Goal: Information Seeking & Learning: Learn about a topic

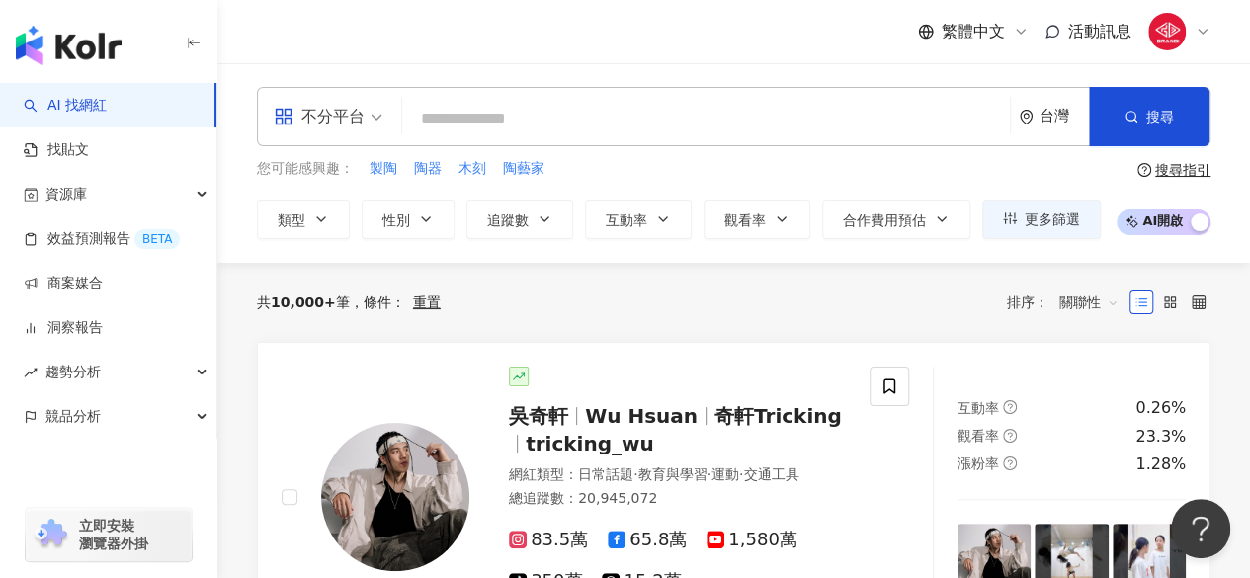
click at [488, 103] on input "search" at bounding box center [706, 119] width 592 height 38
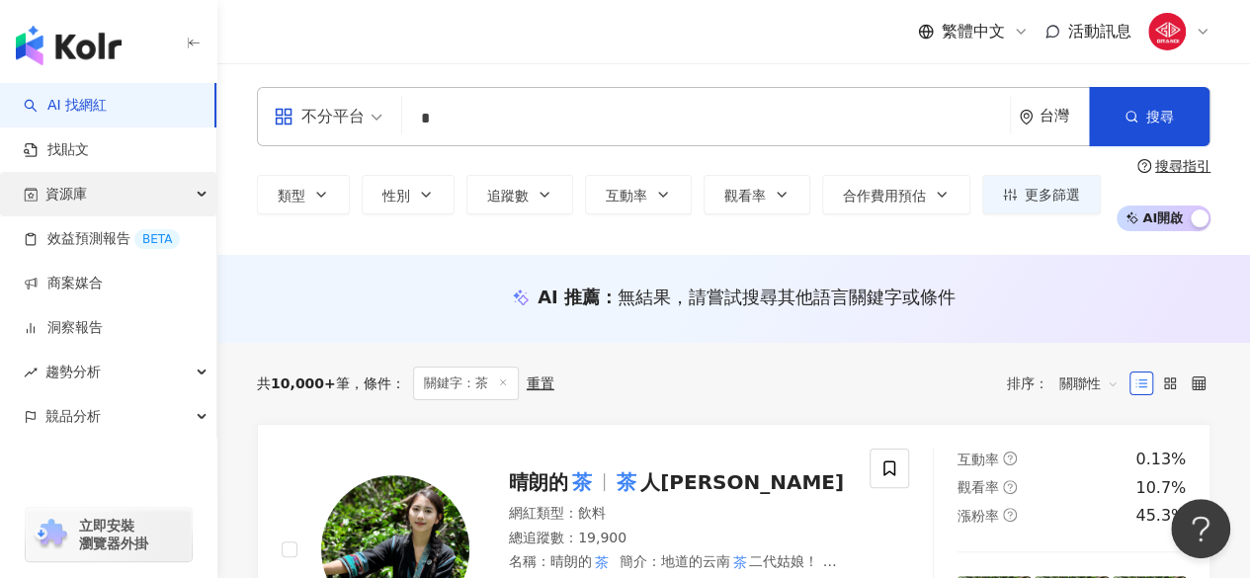
type input "*"
click at [204, 205] on div "資源庫" at bounding box center [108, 194] width 216 height 44
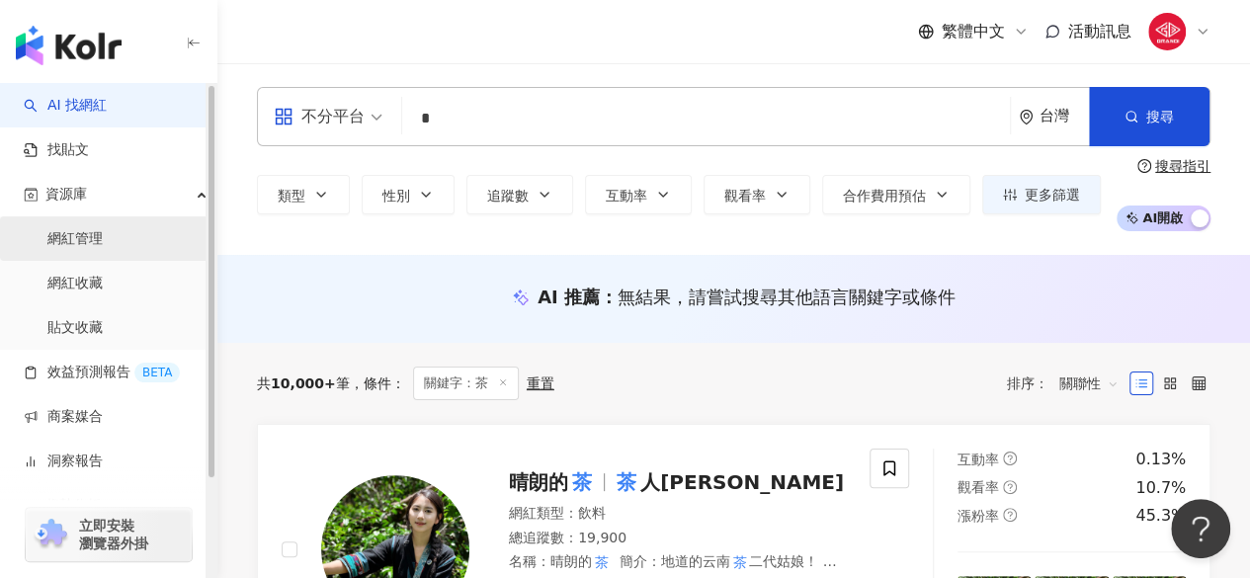
click at [95, 249] on link "網紅管理" at bounding box center [74, 239] width 55 height 20
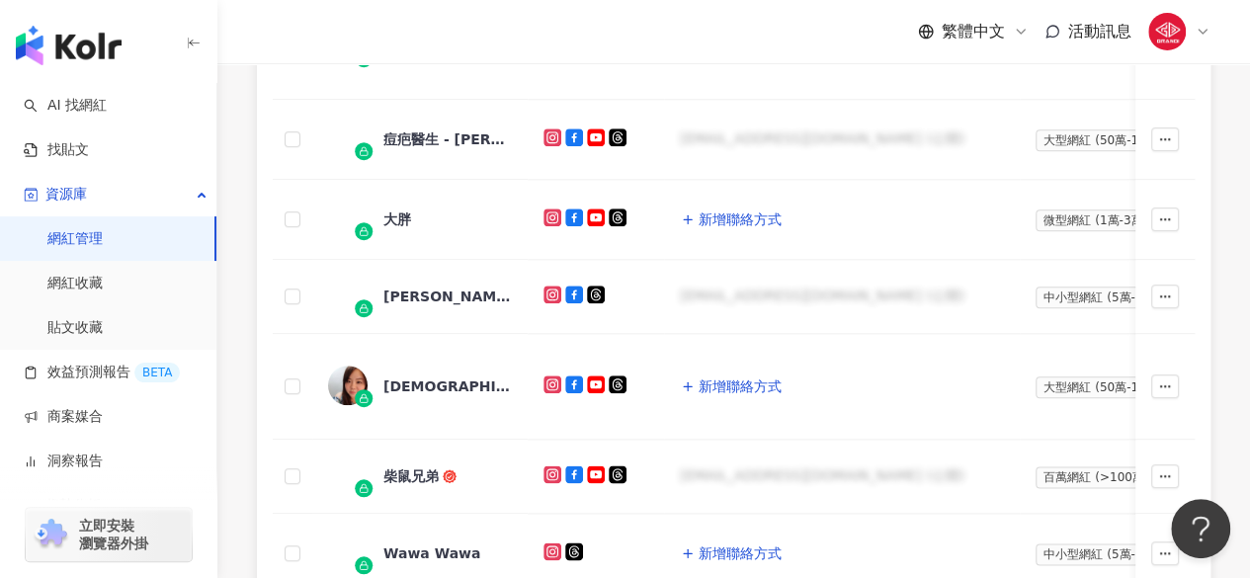
scroll to position [983, 0]
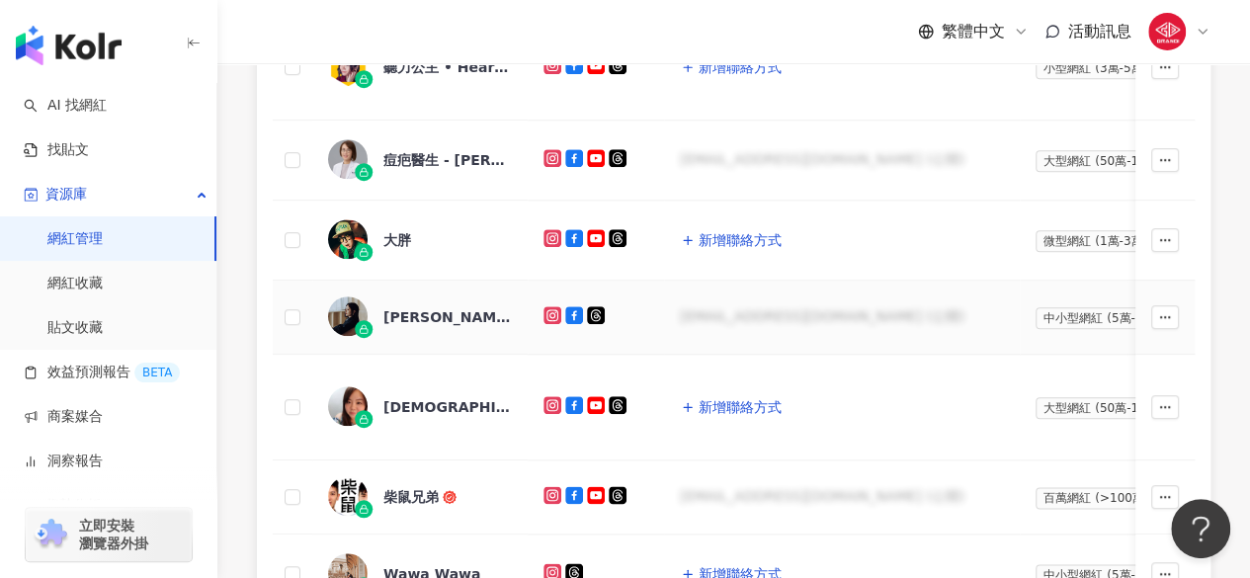
drag, startPoint x: 527, startPoint y: 332, endPoint x: 885, endPoint y: 322, distance: 357.9
click at [885, 322] on td "abcde@gmail.com (公開)" at bounding box center [842, 318] width 356 height 74
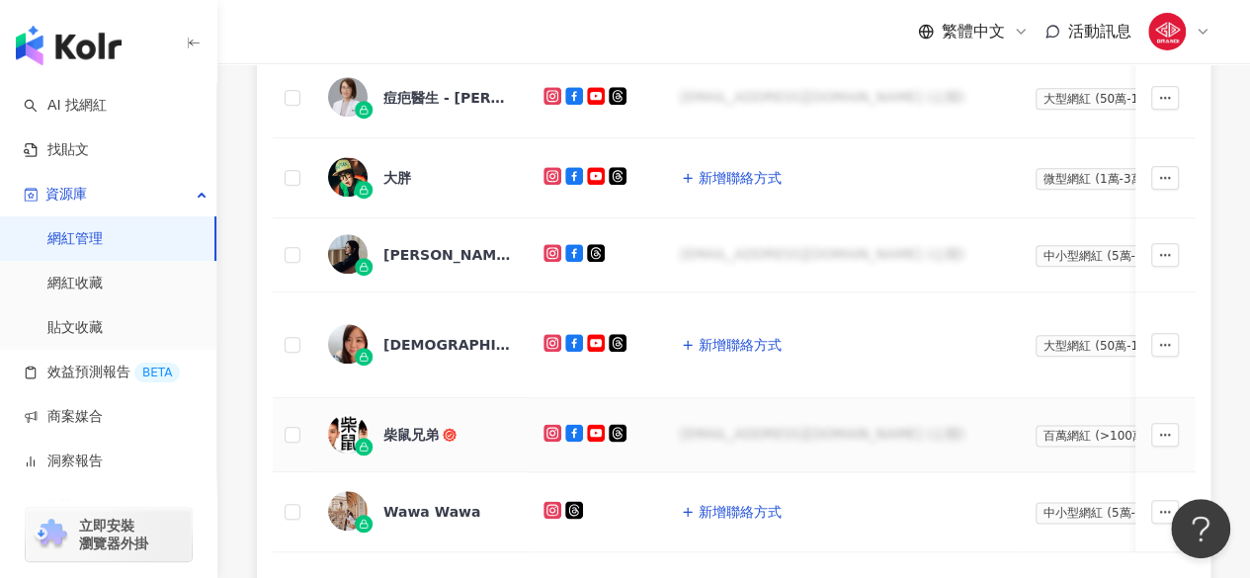
click at [689, 425] on div "abcde@gmail.com (公開)" at bounding box center [842, 435] width 324 height 20
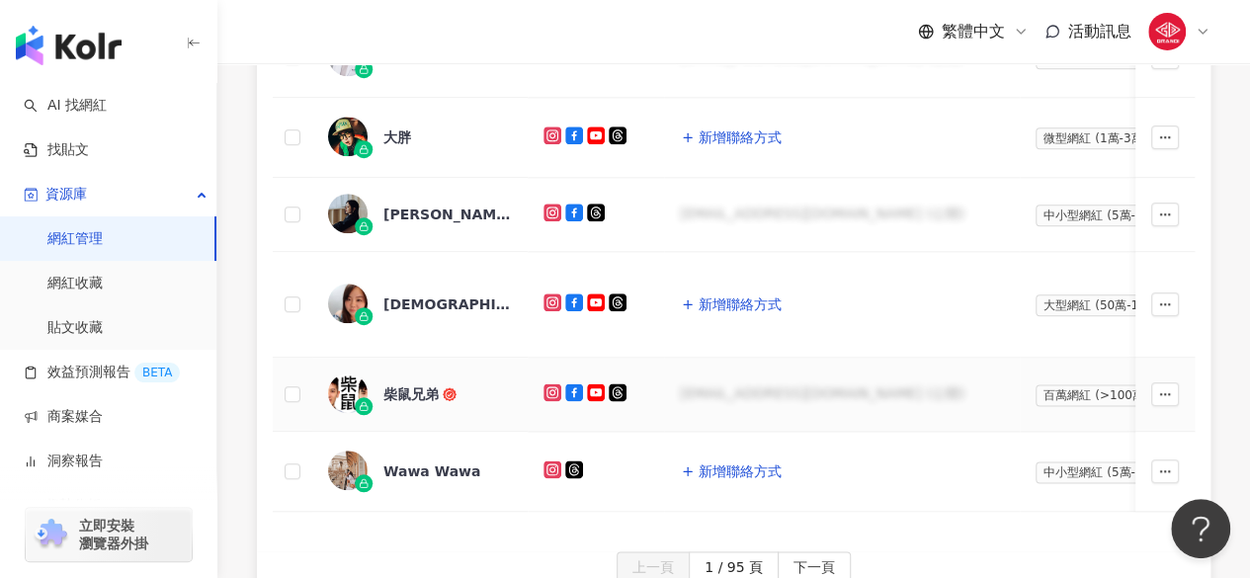
scroll to position [1142, 0]
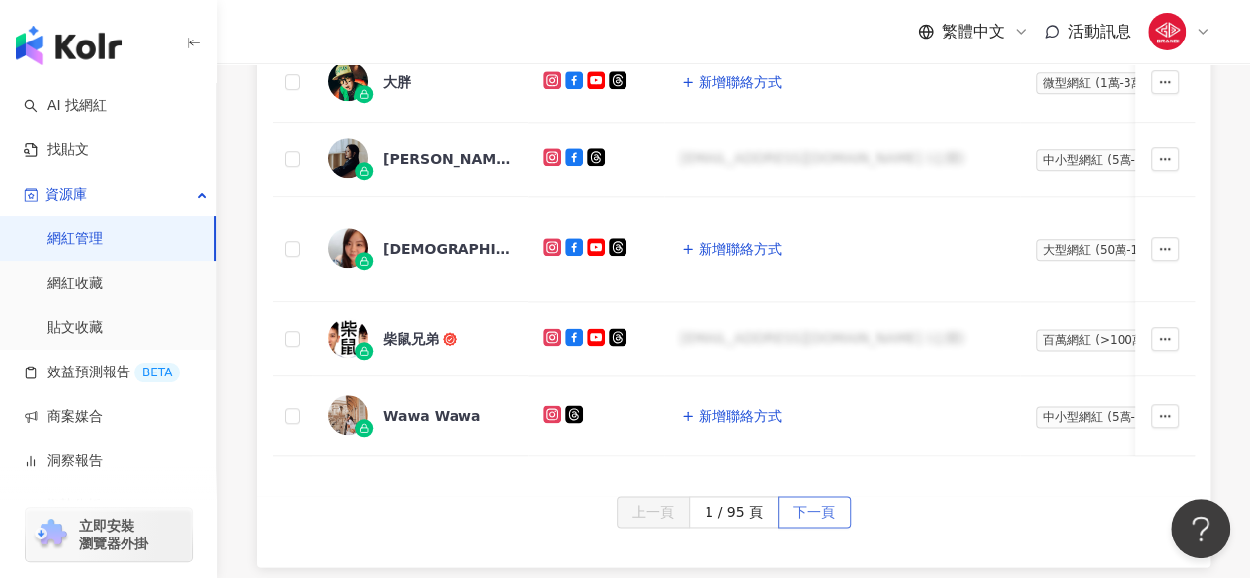
click at [794, 509] on span "下一頁" at bounding box center [815, 513] width 42 height 32
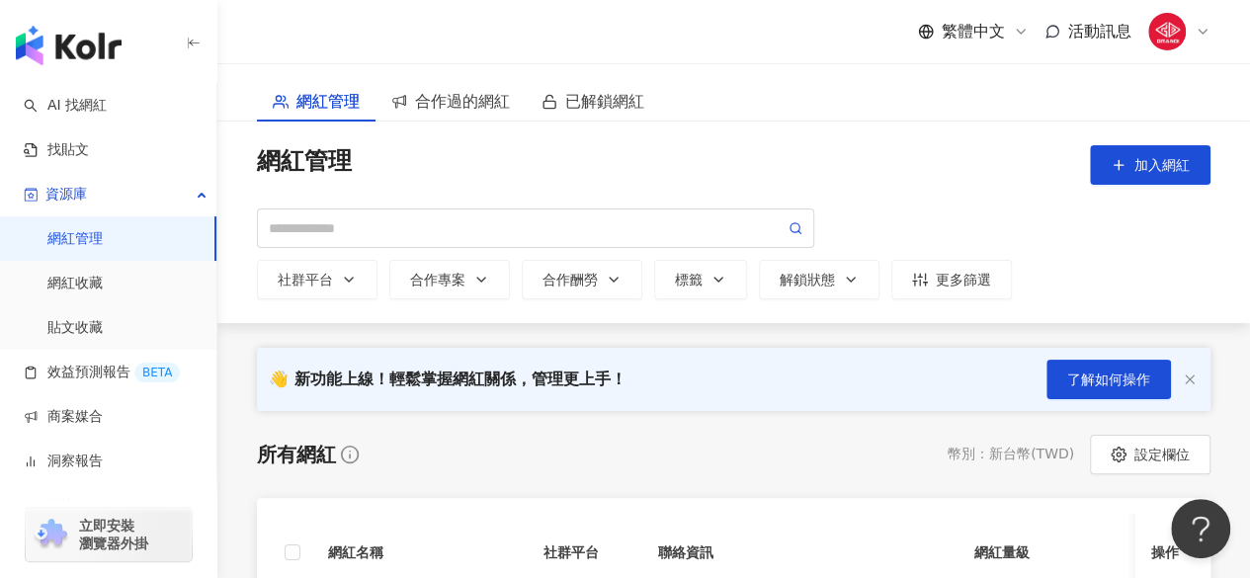
scroll to position [0, 0]
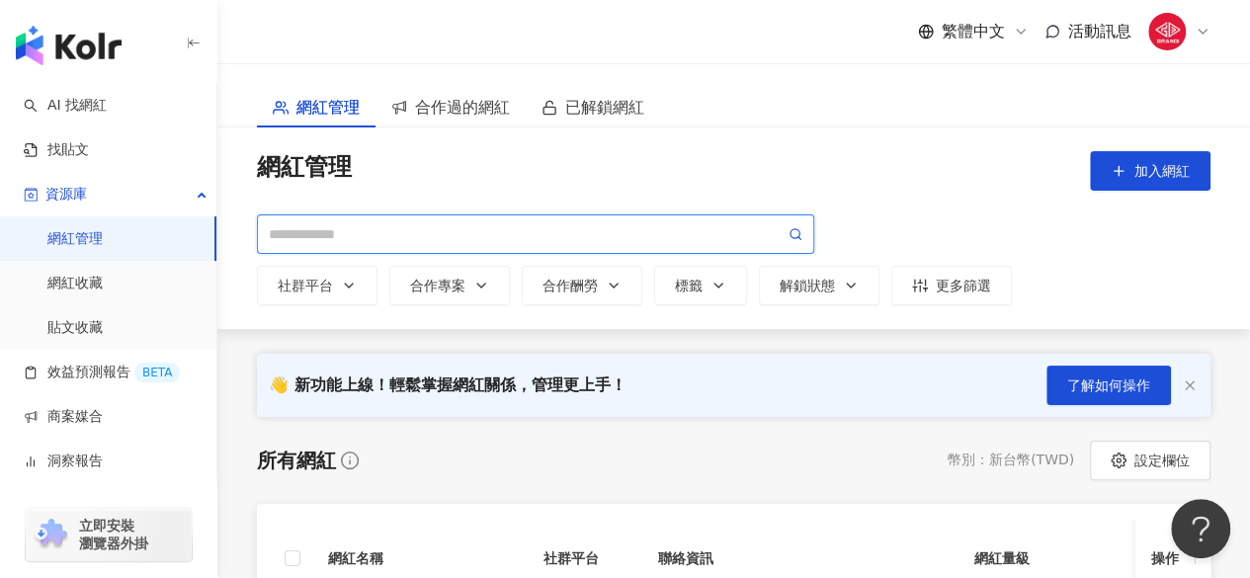
click at [407, 236] on input "search" at bounding box center [527, 234] width 516 height 22
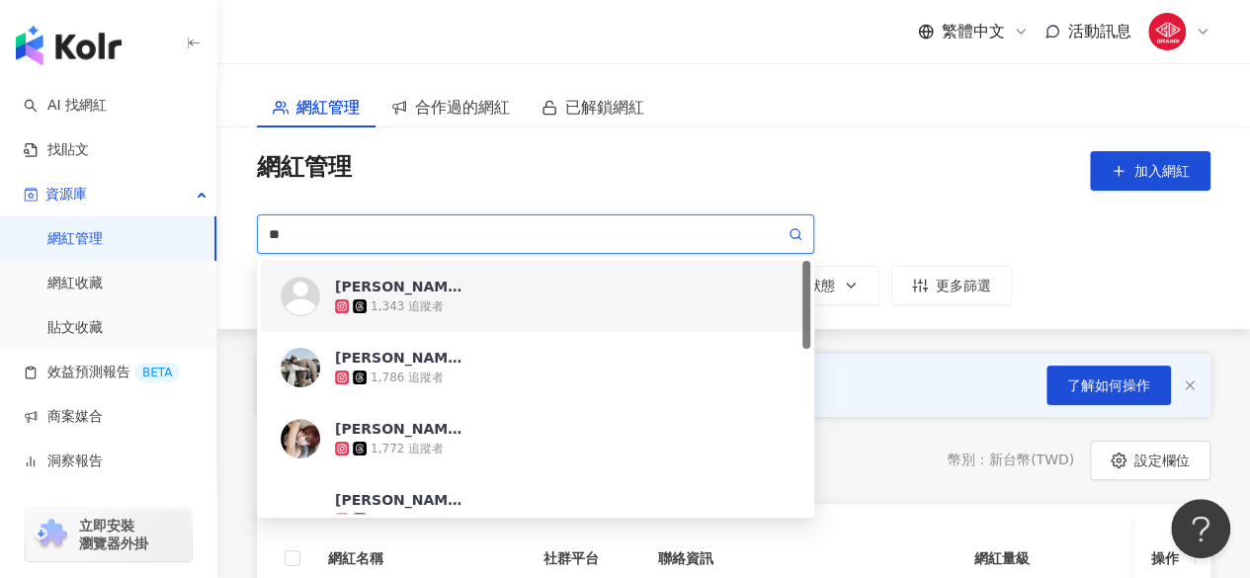
type input "*"
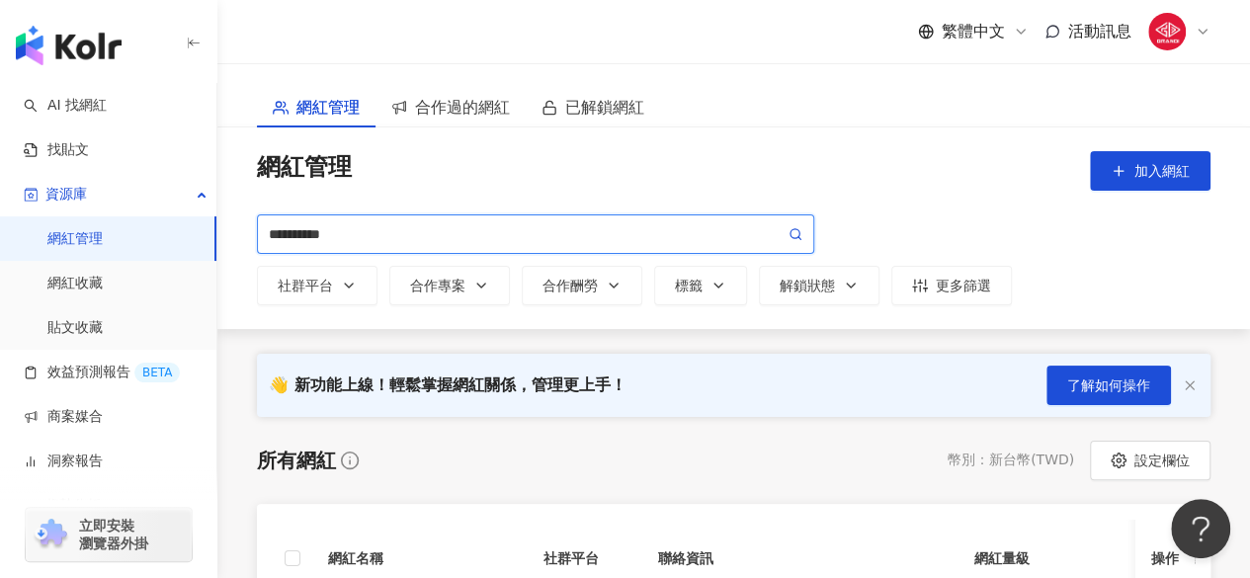
click at [792, 246] on span "**********" at bounding box center [535, 234] width 557 height 40
click at [798, 232] on icon at bounding box center [796, 234] width 14 height 14
click at [793, 232] on icon at bounding box center [796, 234] width 14 height 14
drag, startPoint x: 346, startPoint y: 230, endPoint x: 161, endPoint y: 233, distance: 184.9
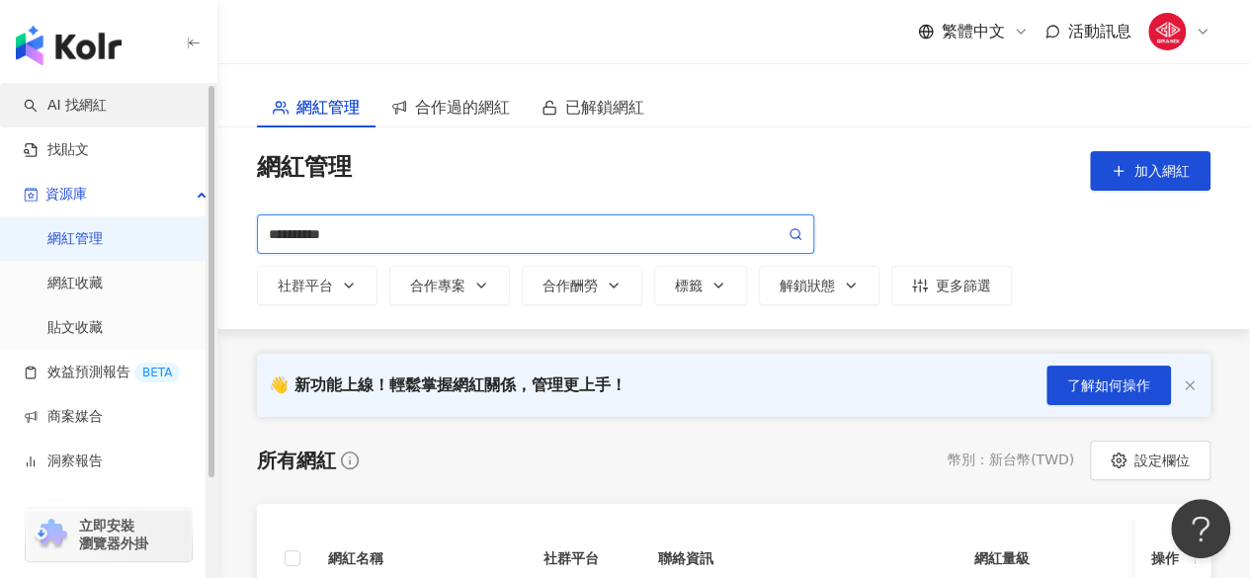
type input "**********"
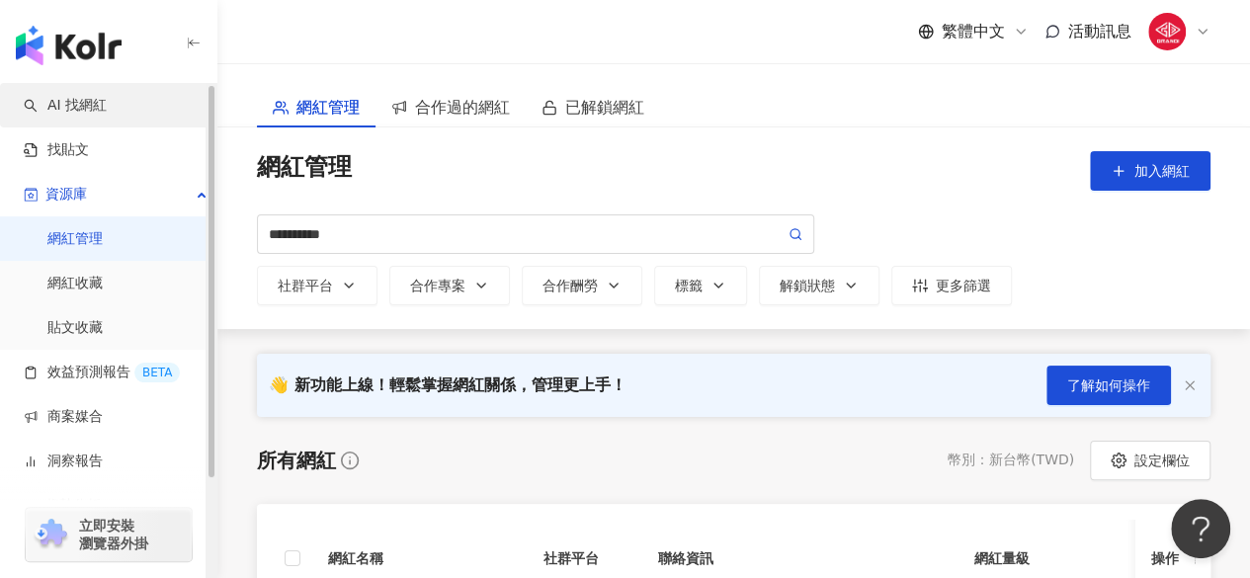
click at [91, 112] on link "AI 找網紅" at bounding box center [65, 106] width 83 height 20
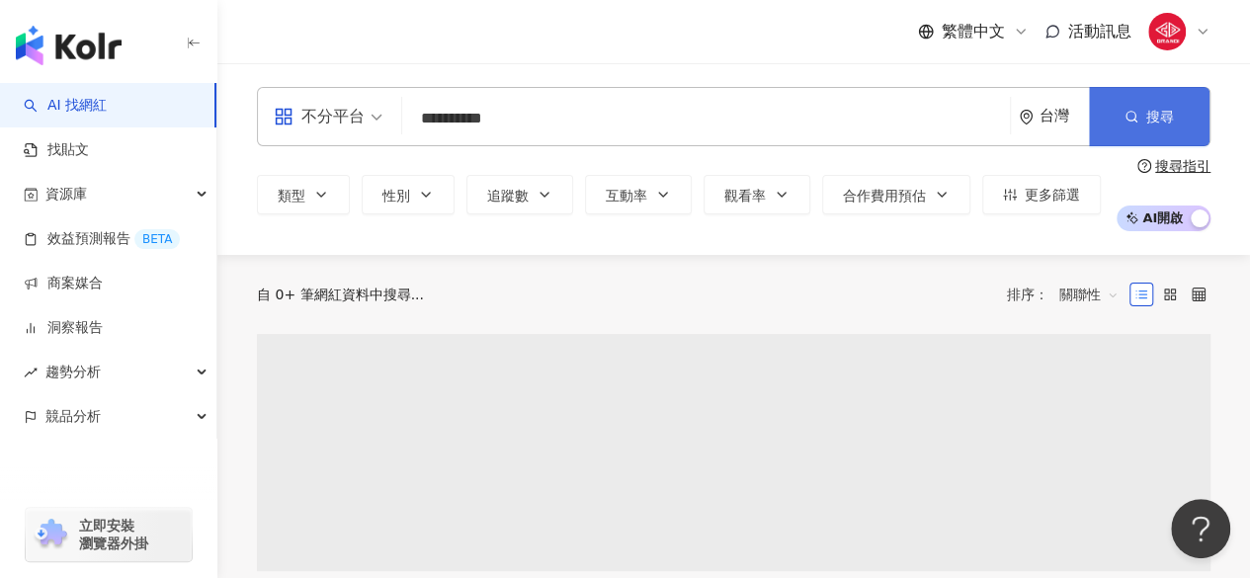
type input "**********"
click at [1132, 109] on span "button" at bounding box center [1132, 117] width 14 height 16
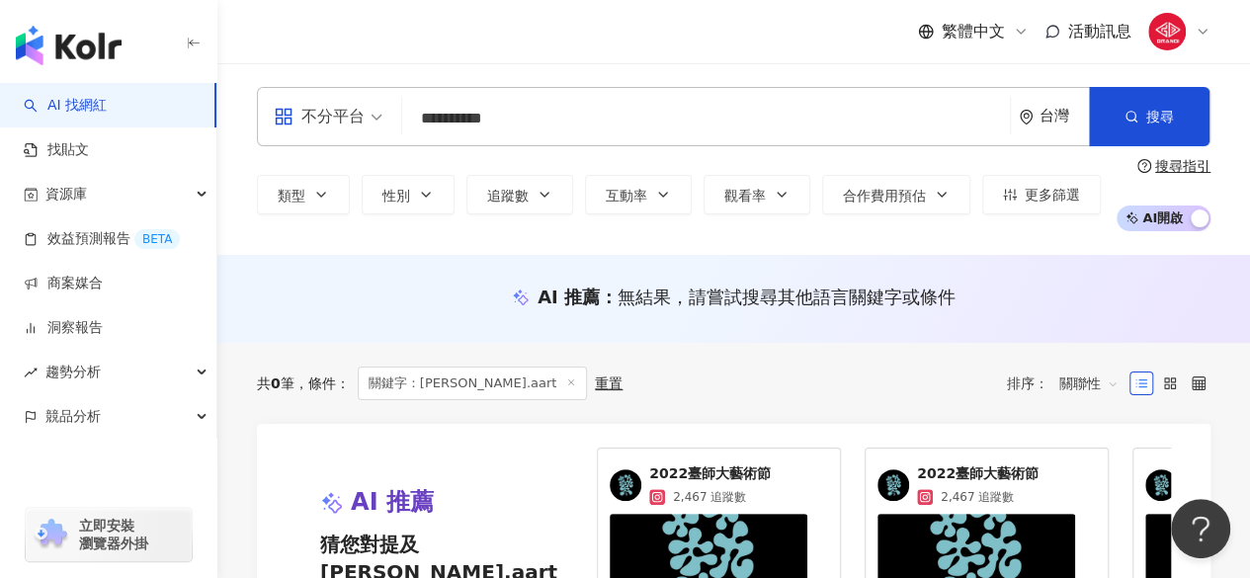
drag, startPoint x: 518, startPoint y: 124, endPoint x: 342, endPoint y: 106, distance: 176.8
click at [342, 106] on div "**********" at bounding box center [734, 116] width 954 height 59
type input "*"
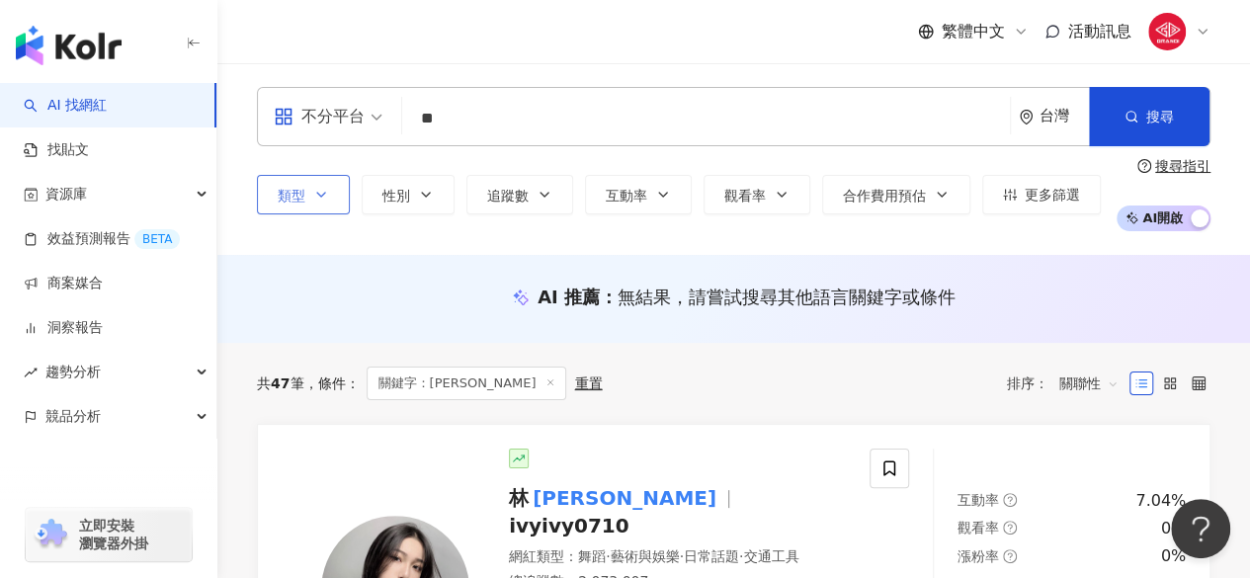
click at [336, 189] on button "類型" at bounding box center [303, 195] width 93 height 40
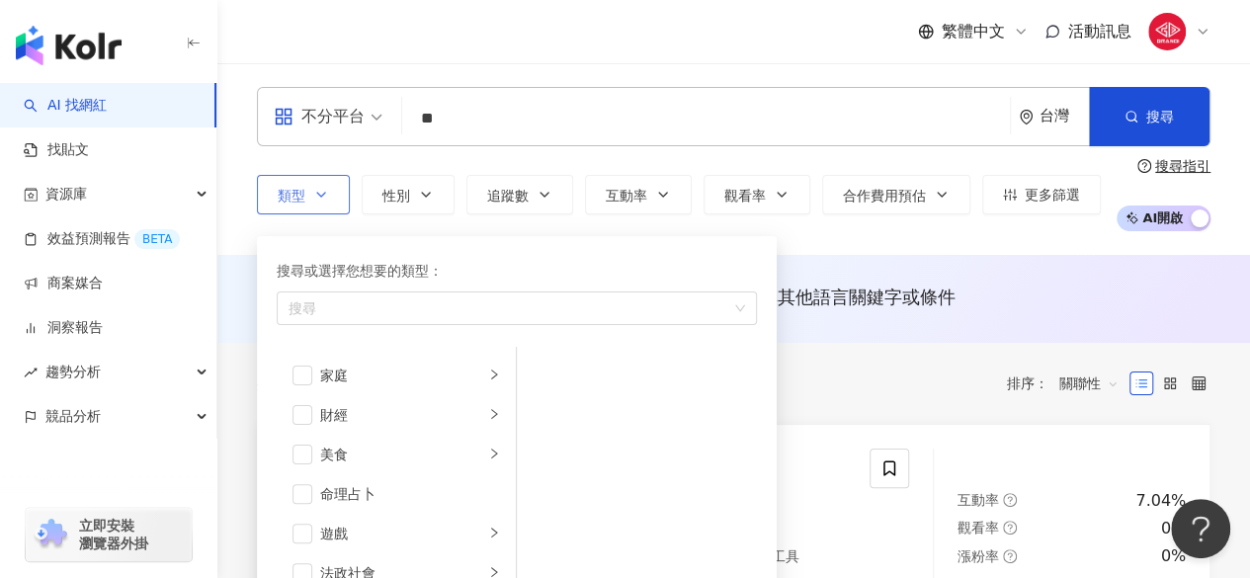
scroll to position [195, 0]
click at [787, 158] on div "類型 搜尋或選擇您想要的類型： 搜尋 藝術與娛樂 美妝時尚 氣候和環境 日常話題 教育與學習 家庭 財經 美食 命理占卜 遊戲 法政社會 生活風格 影視娛樂 …" at bounding box center [734, 194] width 954 height 73
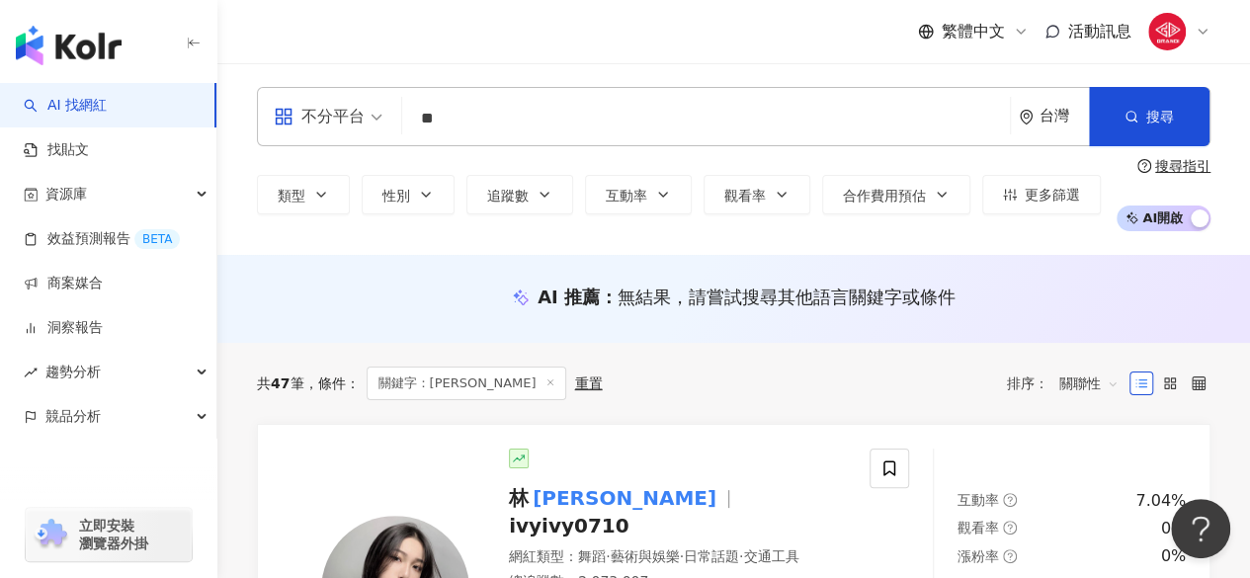
click at [367, 128] on span "不分平台" at bounding box center [328, 117] width 109 height 32
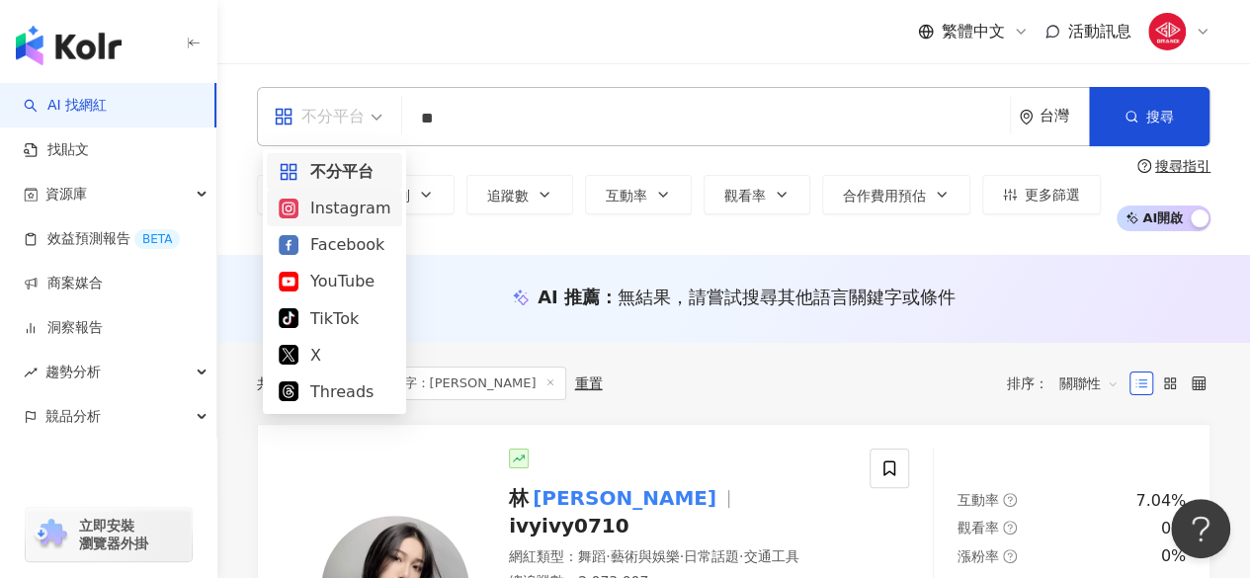
click at [330, 205] on div "Instagram" at bounding box center [335, 208] width 112 height 25
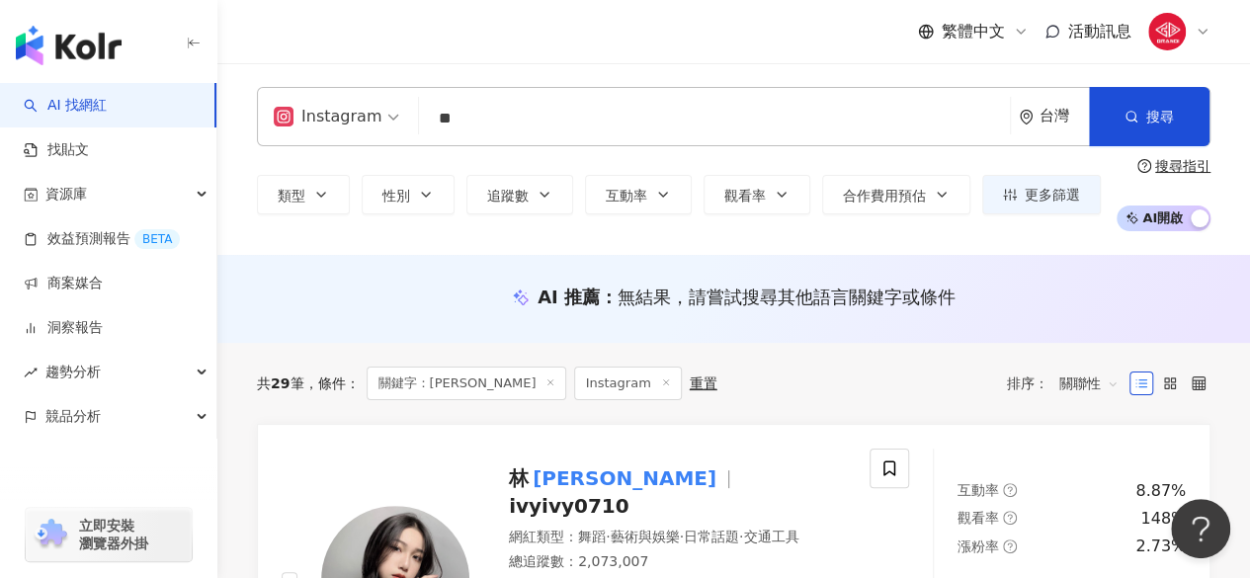
drag, startPoint x: 487, startPoint y: 116, endPoint x: 344, endPoint y: 116, distance: 143.3
click at [344, 116] on div "ig Instagram ** 台灣 搜尋 c9689381-3571-41cc-b5b5-70b63d4a430e 郁欣 1,343 追蹤者 郁欣 1,78…" at bounding box center [734, 116] width 954 height 59
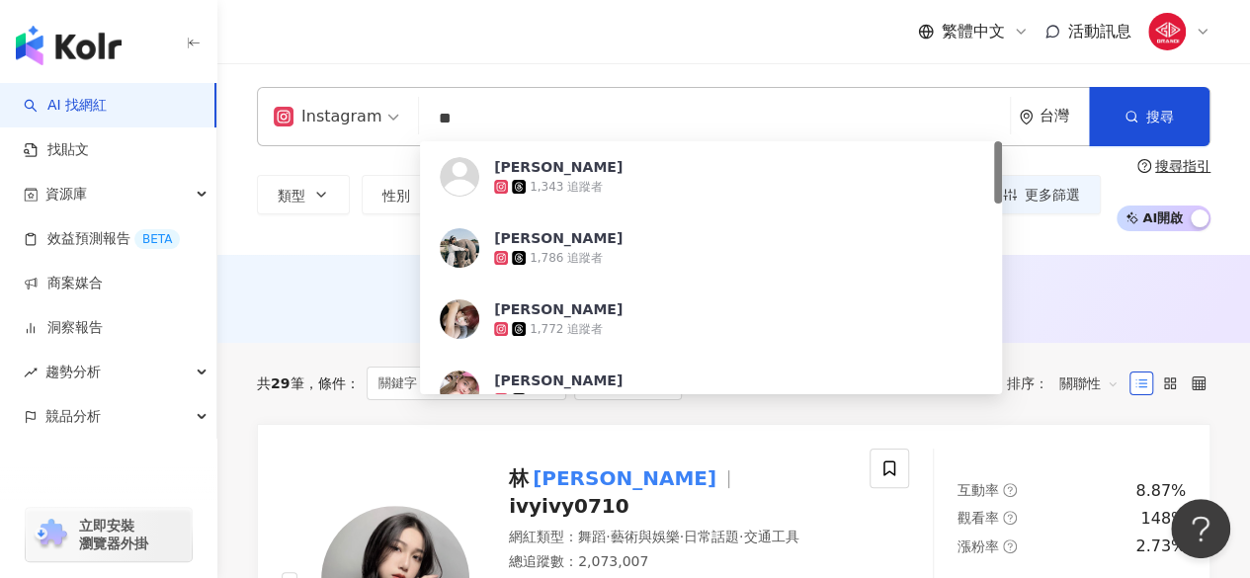
paste input "********"
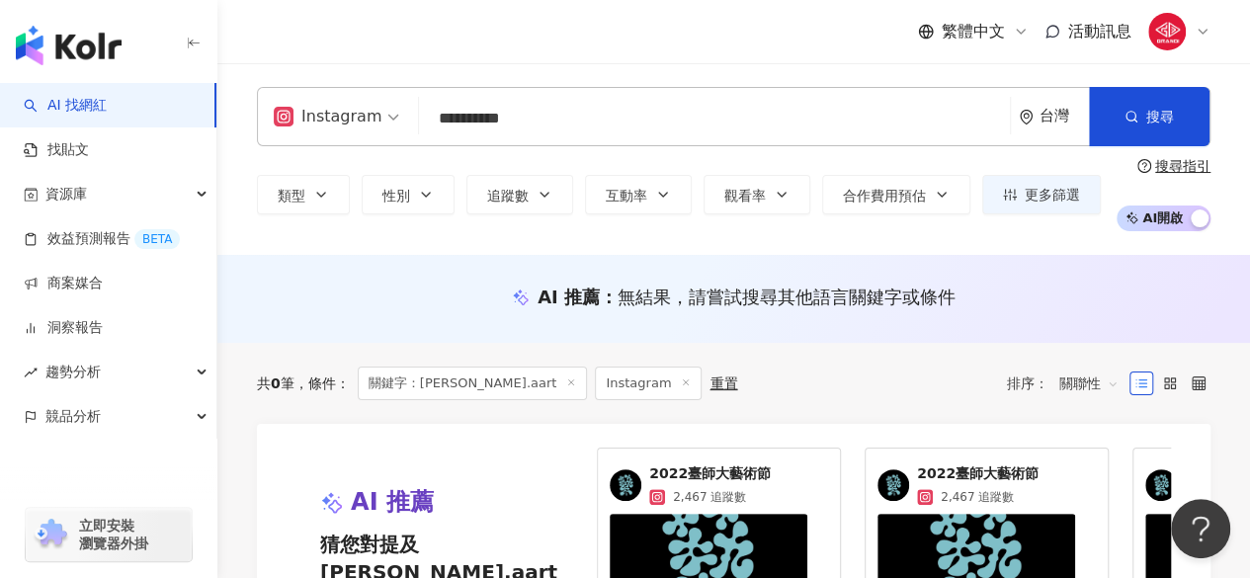
scroll to position [3, 0]
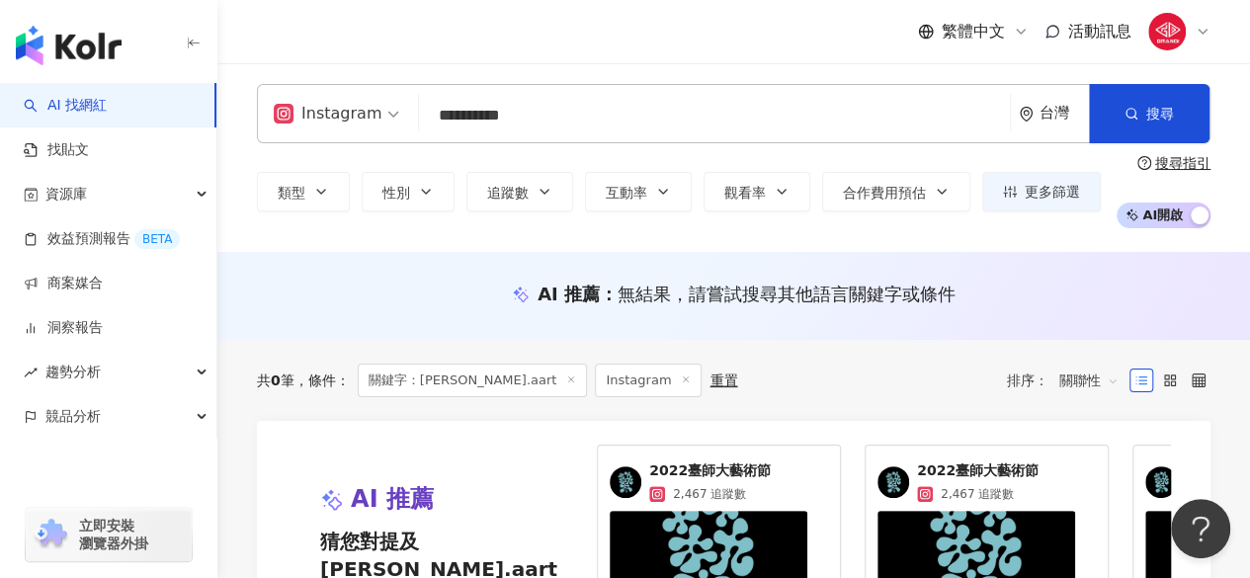
type input "**********"
click at [566, 379] on icon at bounding box center [571, 380] width 10 height 10
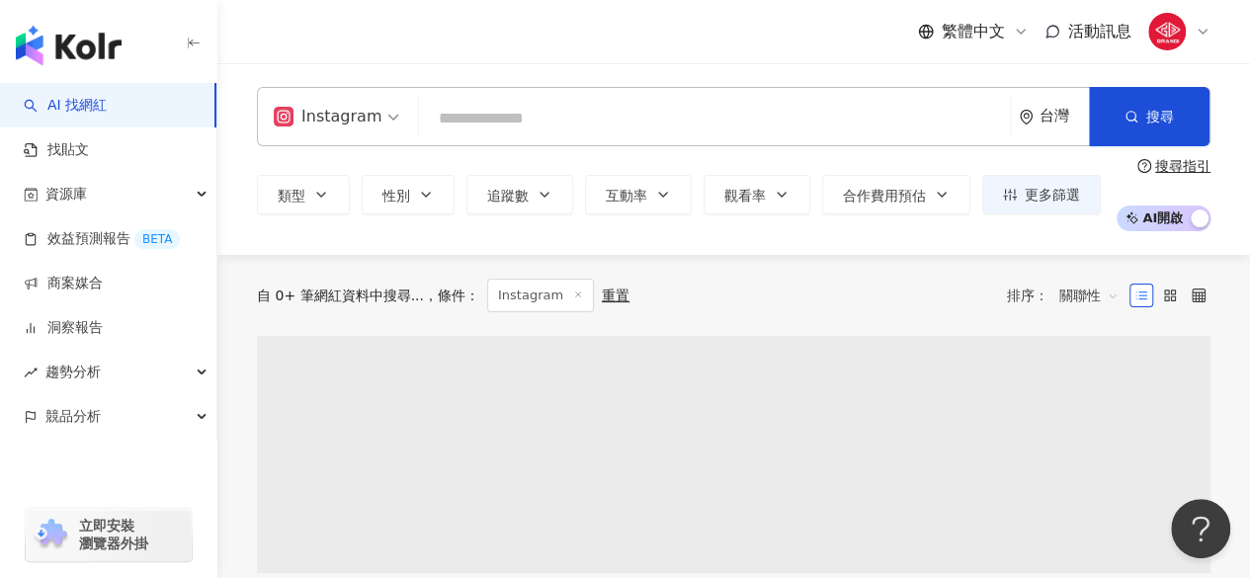
click at [573, 296] on icon at bounding box center [578, 295] width 10 height 10
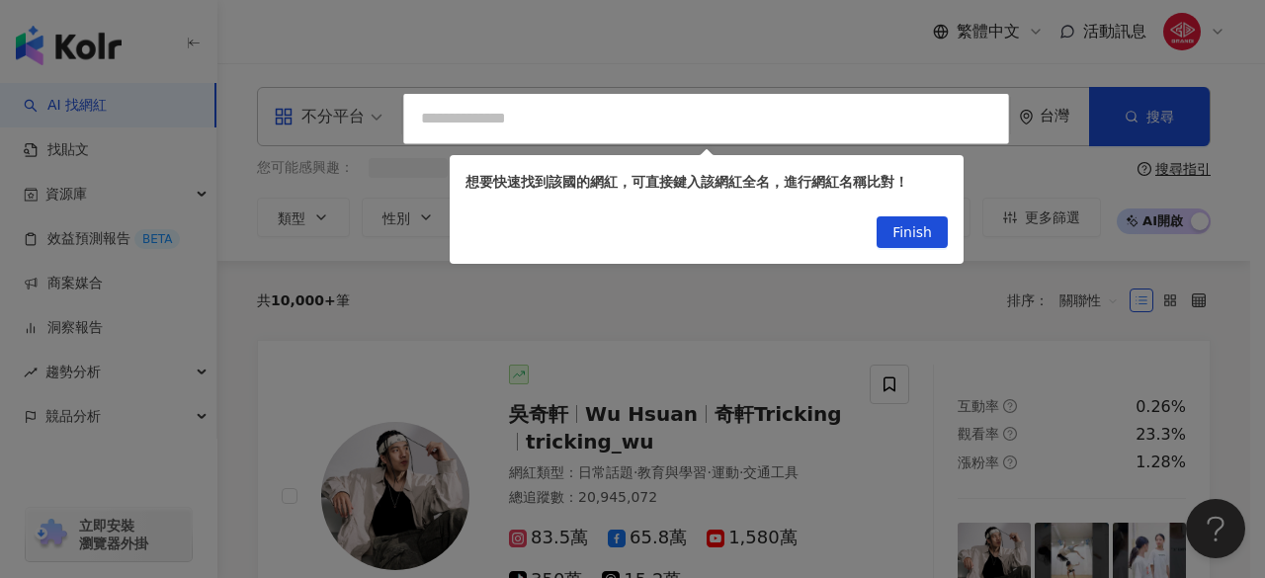
click at [710, 40] on div at bounding box center [632, 289] width 1265 height 578
click at [903, 238] on span "Finish" at bounding box center [913, 233] width 40 height 32
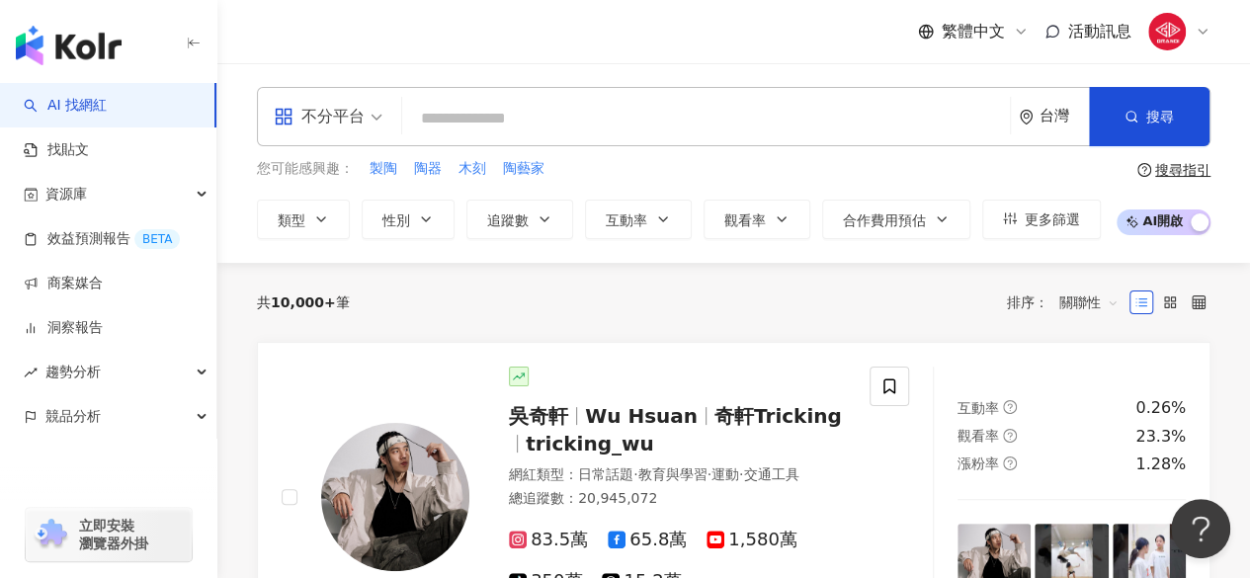
click at [508, 143] on div "不分平台 台灣 搜尋 keyword 搜尋名稱、敘述、貼文含有關鍵字 “ eliya.aart ” 的網紅" at bounding box center [734, 116] width 954 height 59
click at [489, 131] on input "search" at bounding box center [706, 119] width 592 height 38
paste input "**********"
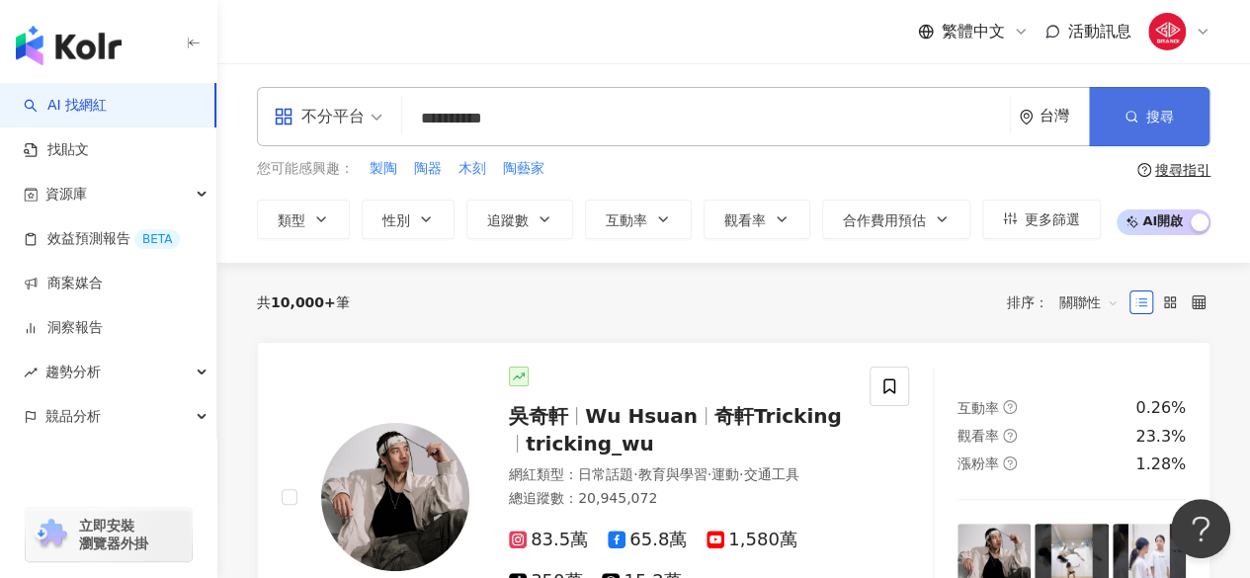
click at [1176, 109] on button "搜尋" at bounding box center [1149, 116] width 121 height 59
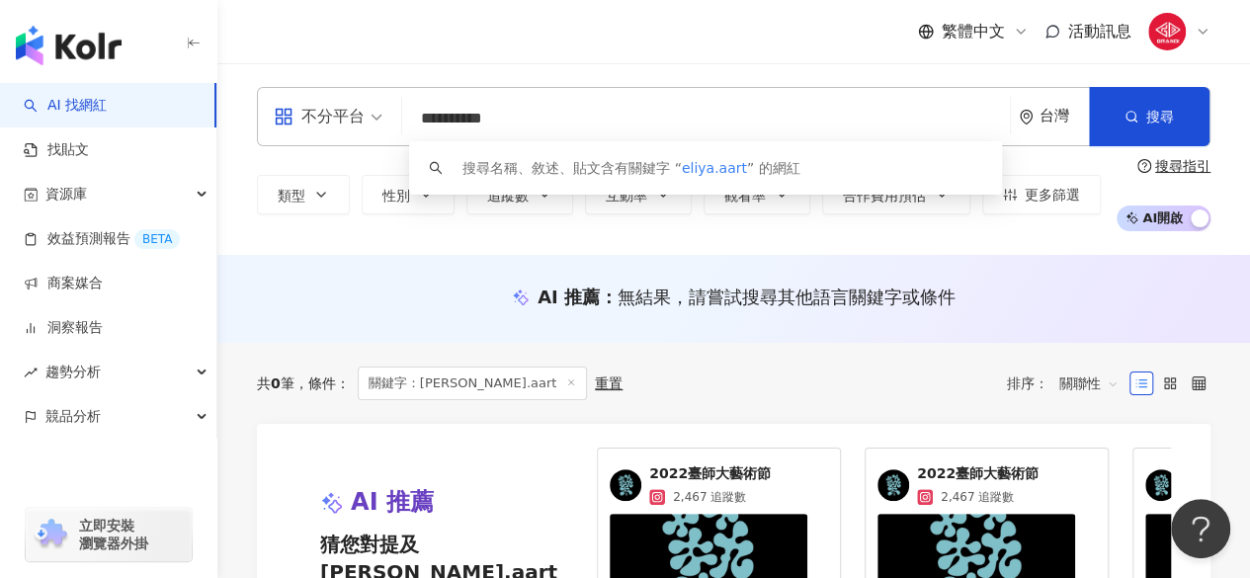
drag, startPoint x: 543, startPoint y: 126, endPoint x: 327, endPoint y: 108, distance: 216.2
click at [327, 108] on div "**********" at bounding box center [734, 116] width 954 height 59
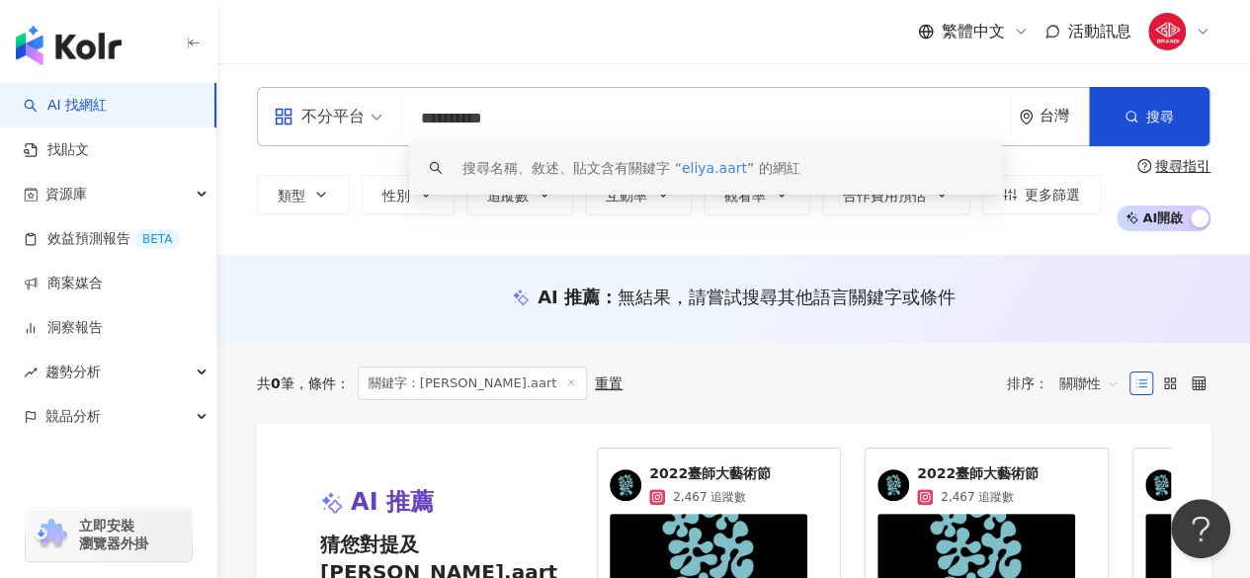
click at [510, 110] on input "**********" at bounding box center [706, 119] width 592 height 38
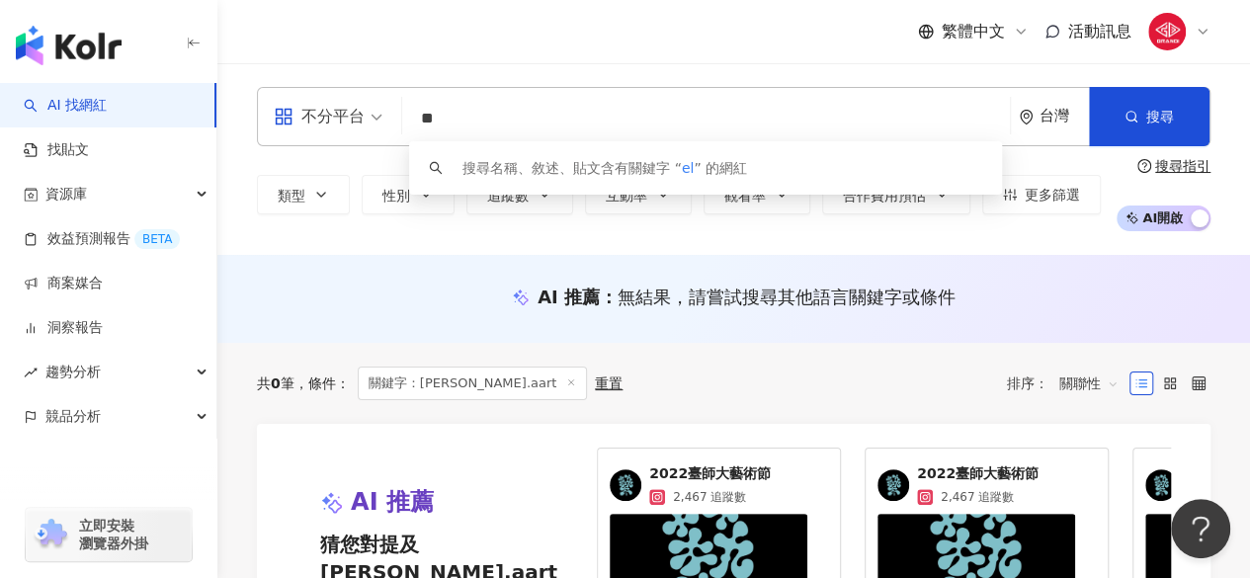
type input "*"
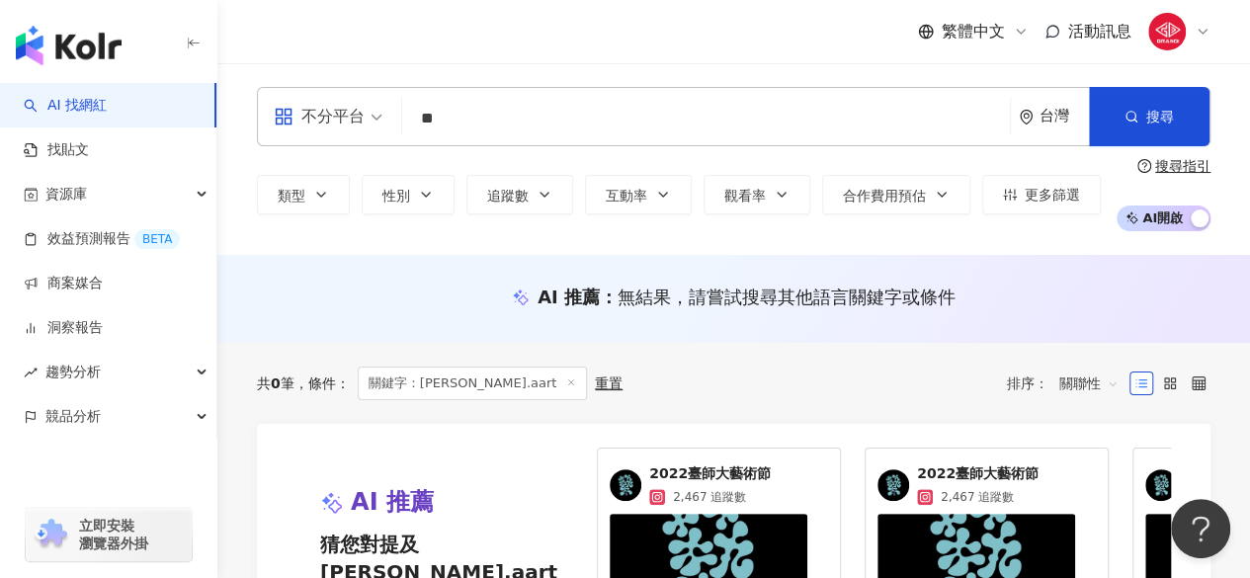
type input "*"
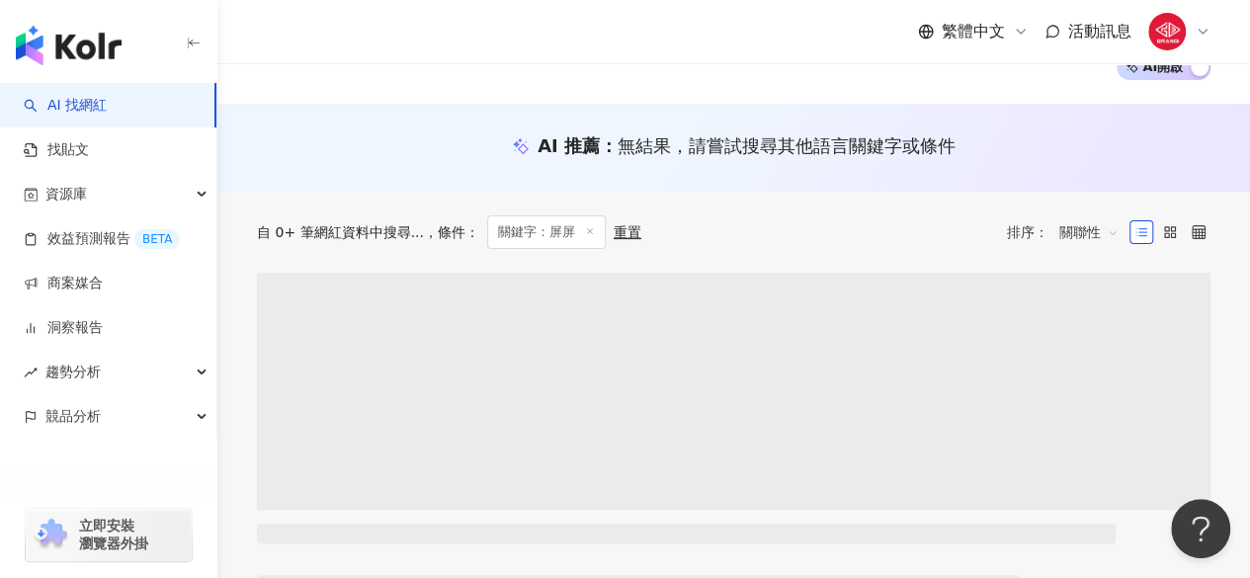
scroll to position [150, 0]
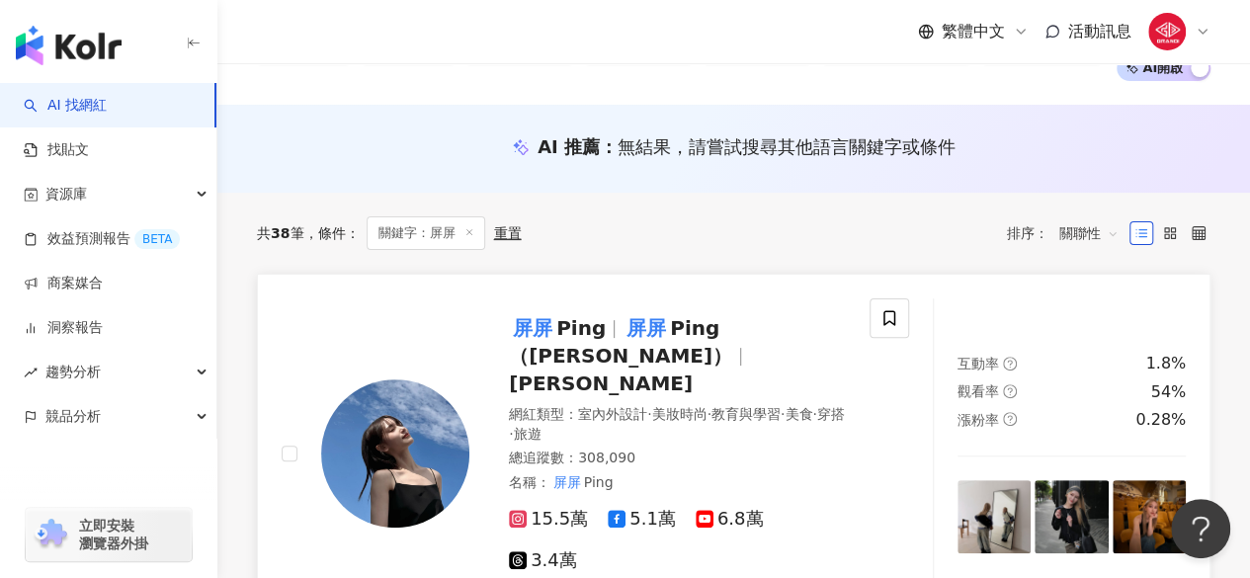
click at [535, 372] on span "施宇屏" at bounding box center [601, 384] width 184 height 24
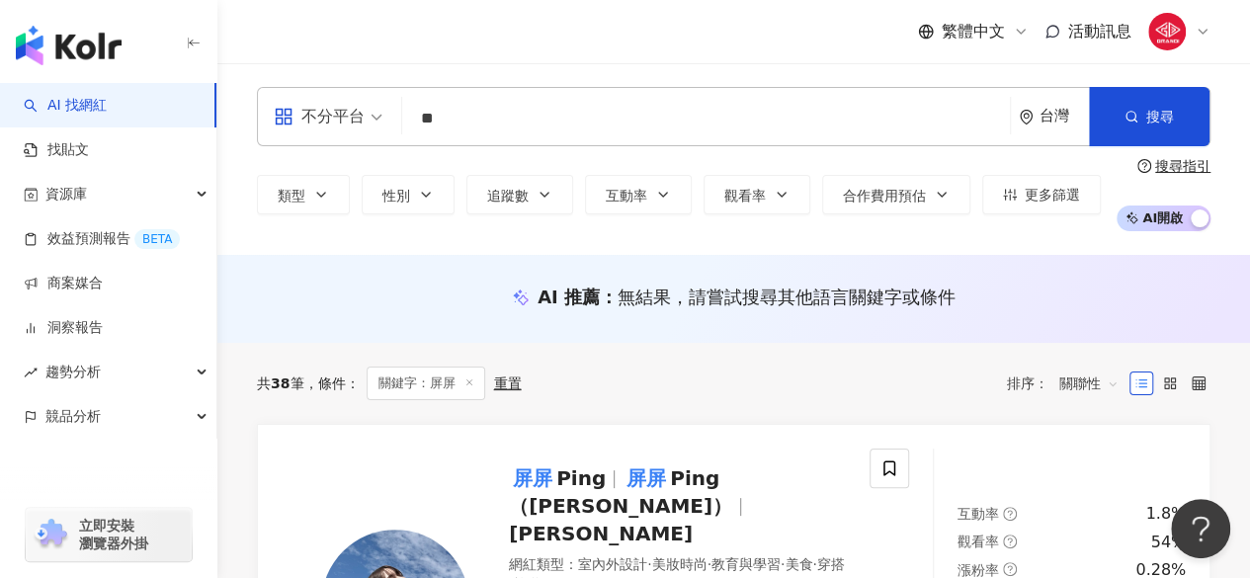
click at [470, 116] on input "**" at bounding box center [706, 119] width 592 height 38
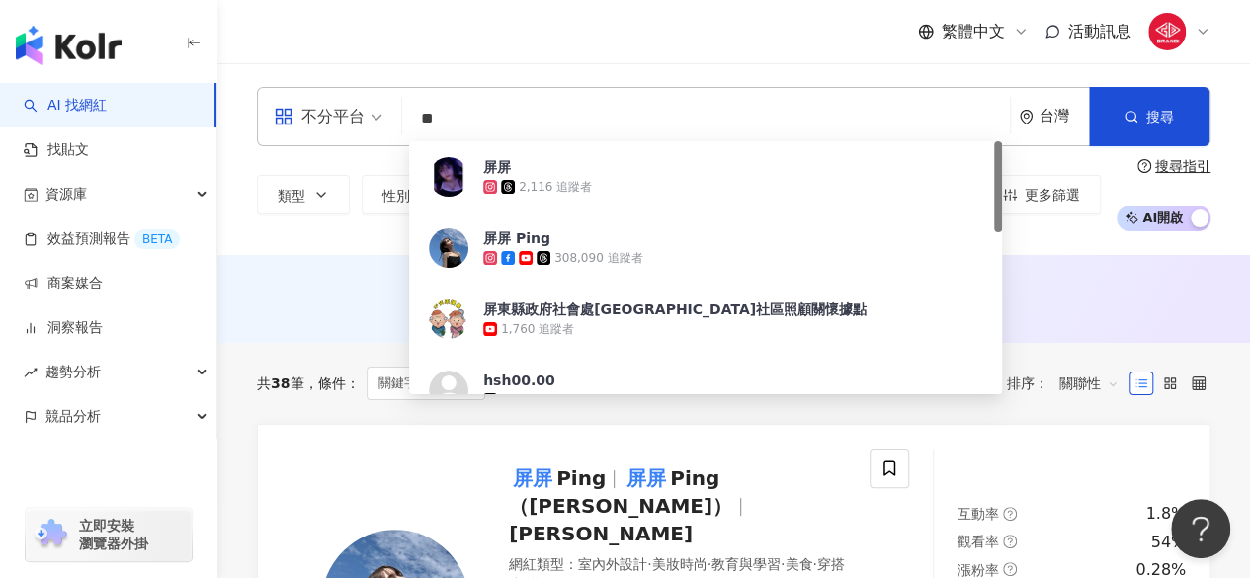
type input "*"
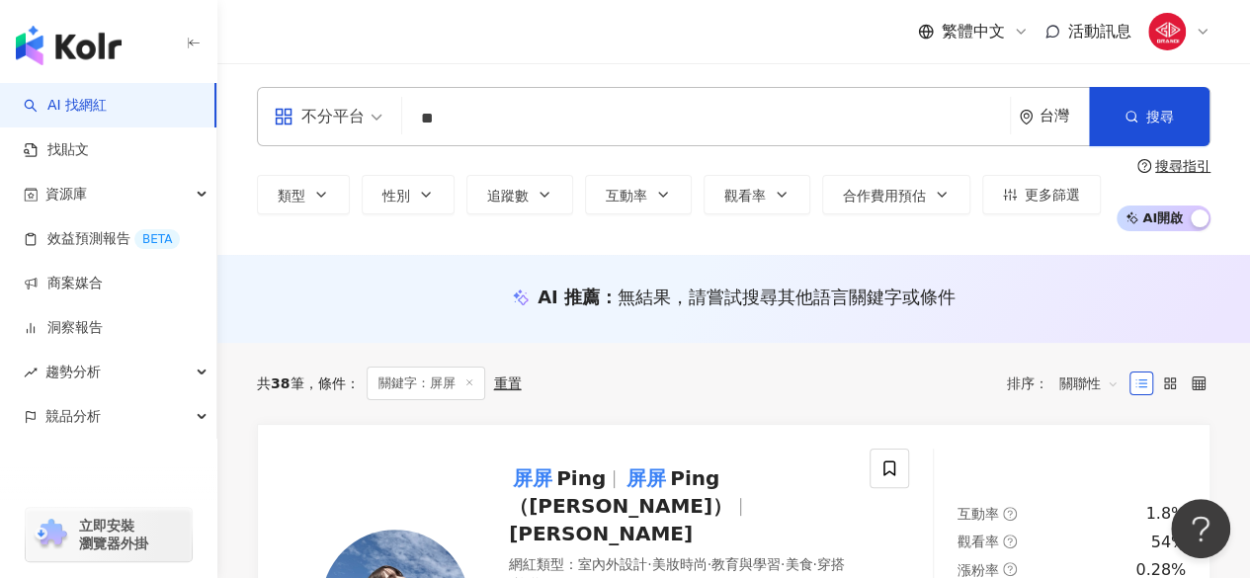
type input "*"
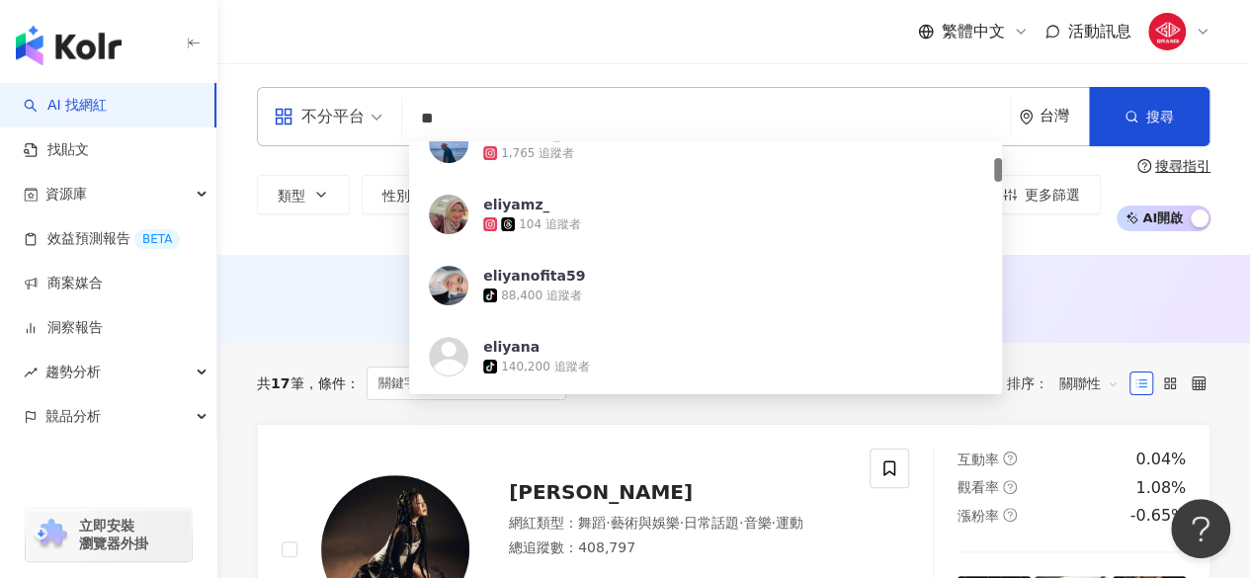
type input "*"
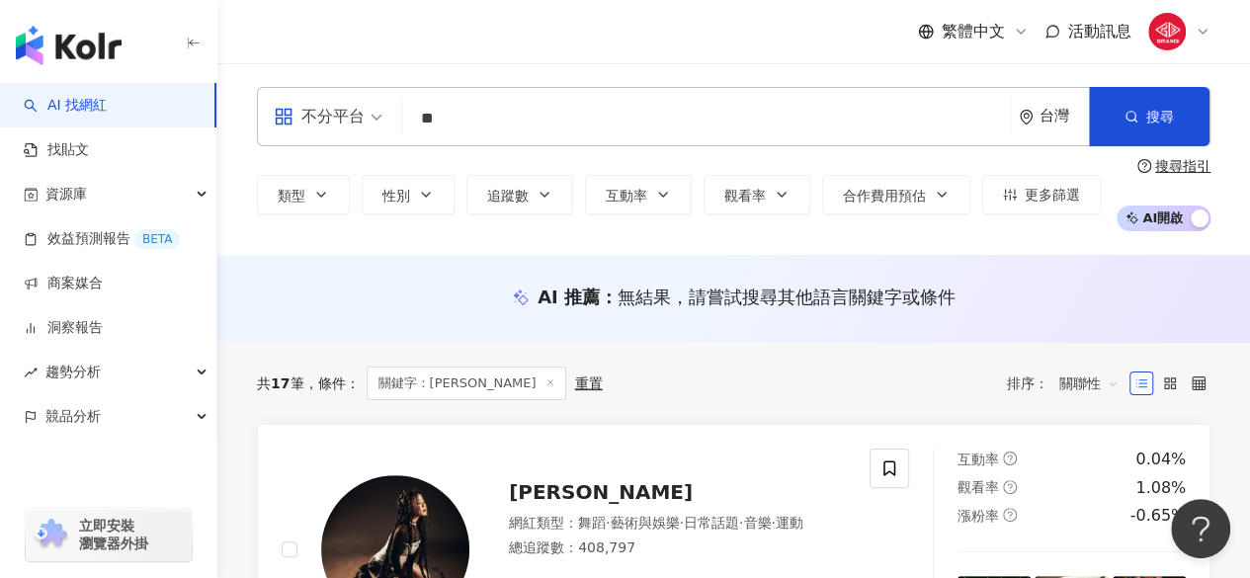
type input "*"
type input "**"
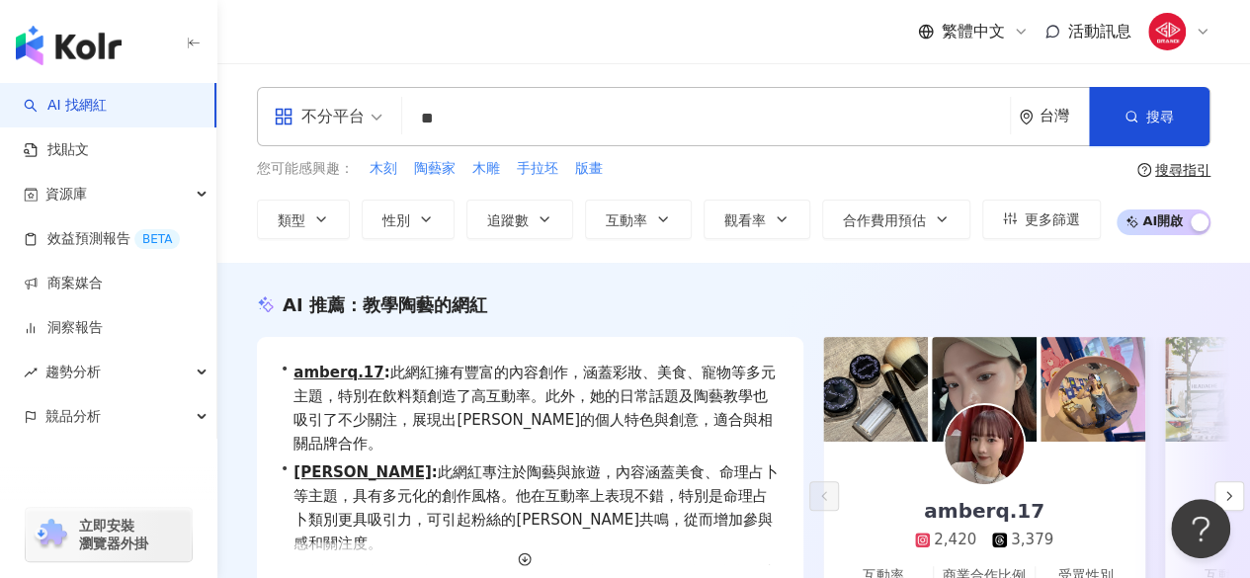
click at [530, 40] on div "繁體中文 活動訊息" at bounding box center [734, 31] width 954 height 63
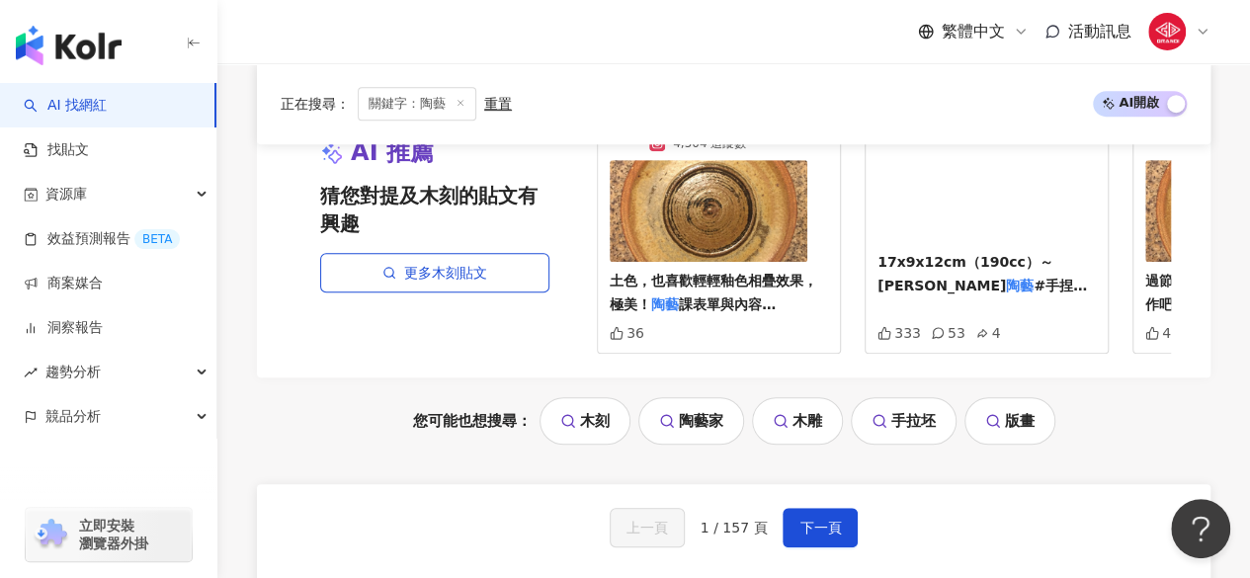
scroll to position [4203, 0]
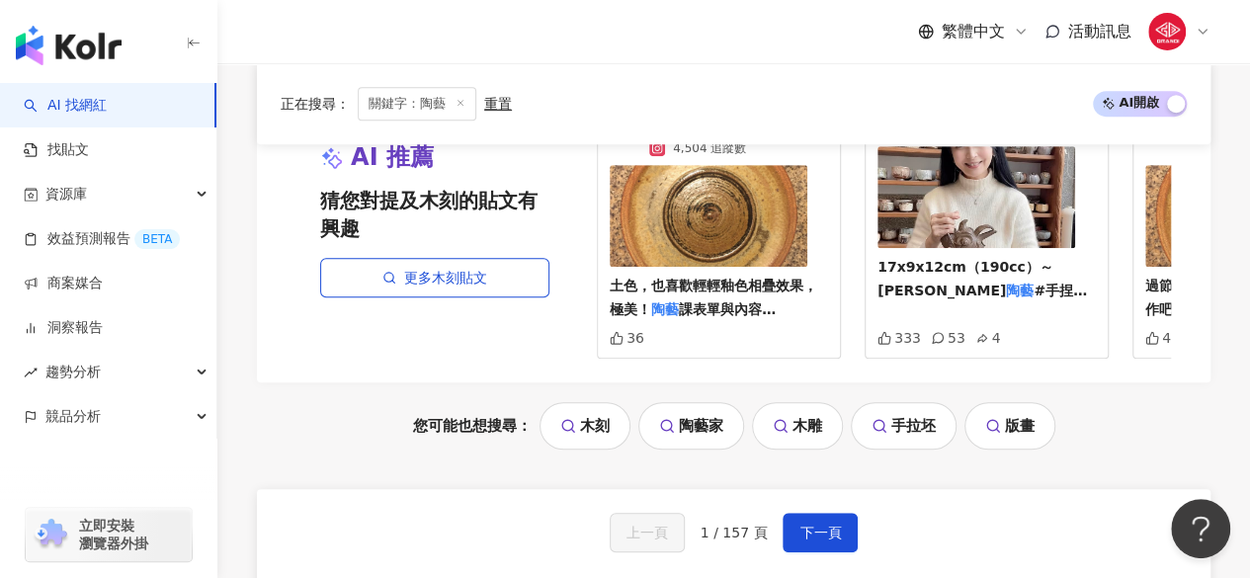
click at [682, 402] on link "陶藝家" at bounding box center [692, 425] width 106 height 47
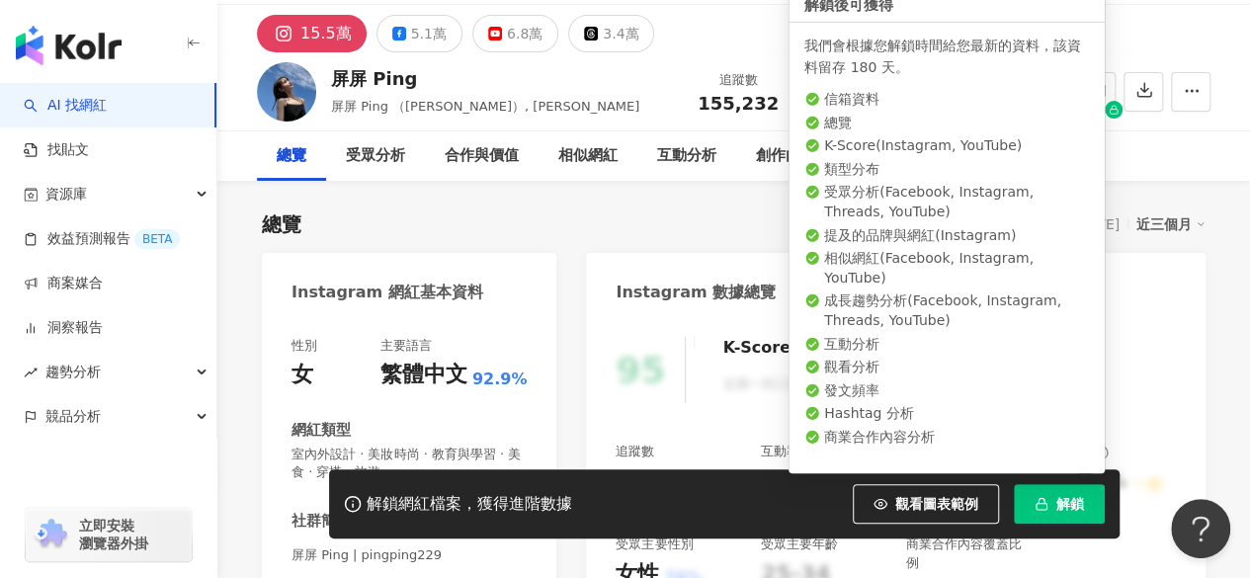
click at [1077, 497] on span "解鎖" at bounding box center [1071, 504] width 28 height 16
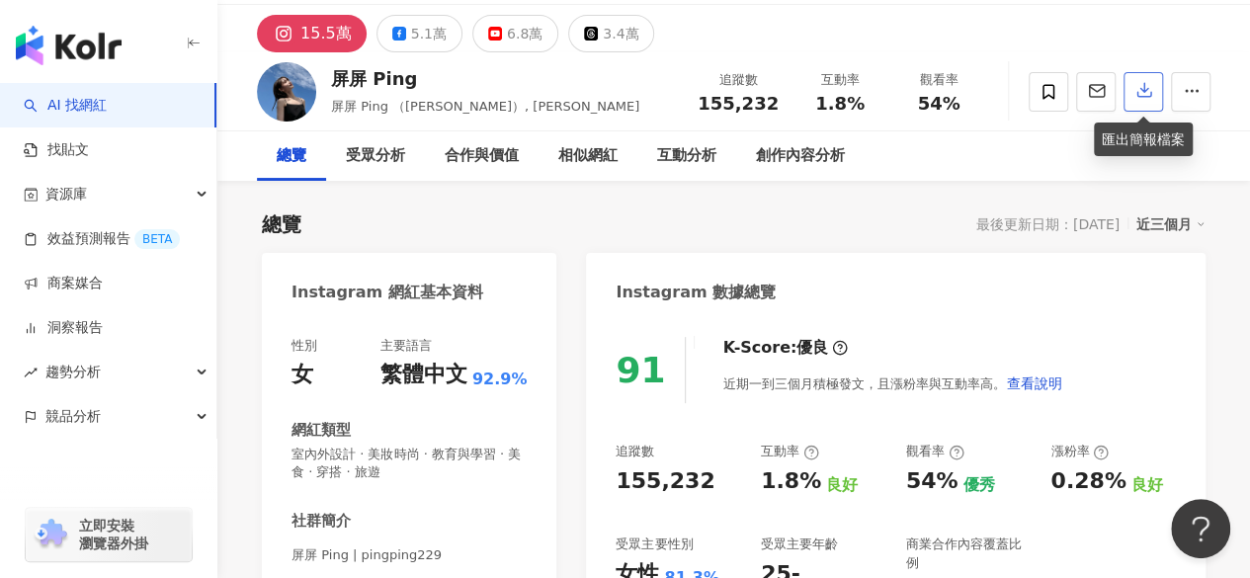
click at [1147, 81] on button "button" at bounding box center [1144, 92] width 40 height 40
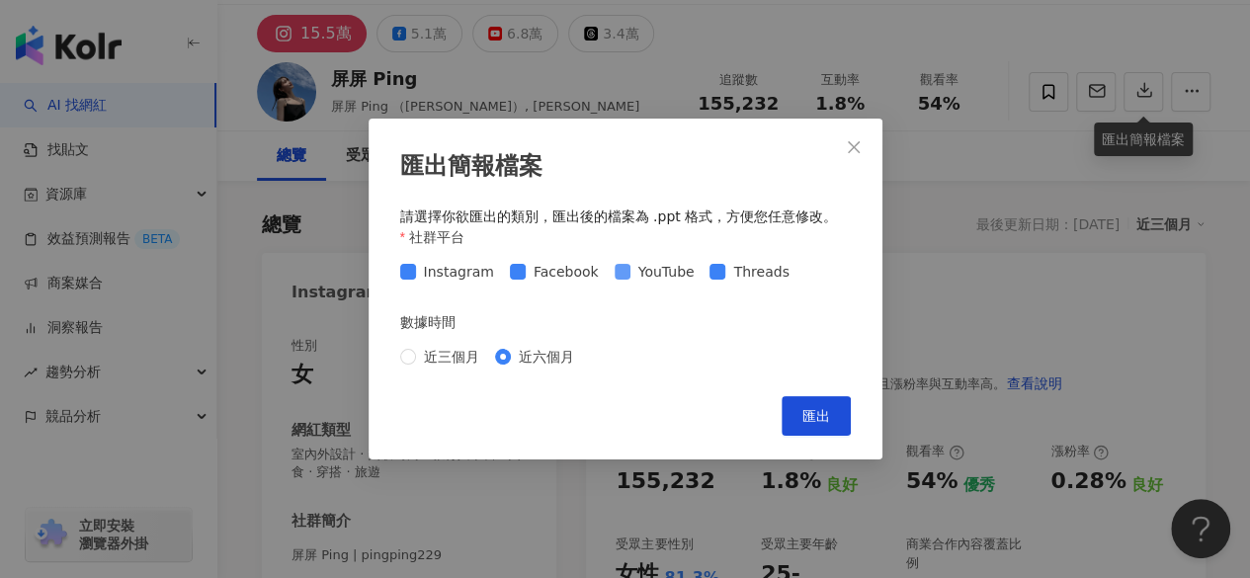
click at [631, 269] on span "YouTube" at bounding box center [667, 272] width 72 height 22
click at [803, 410] on span "匯出" at bounding box center [817, 416] width 28 height 16
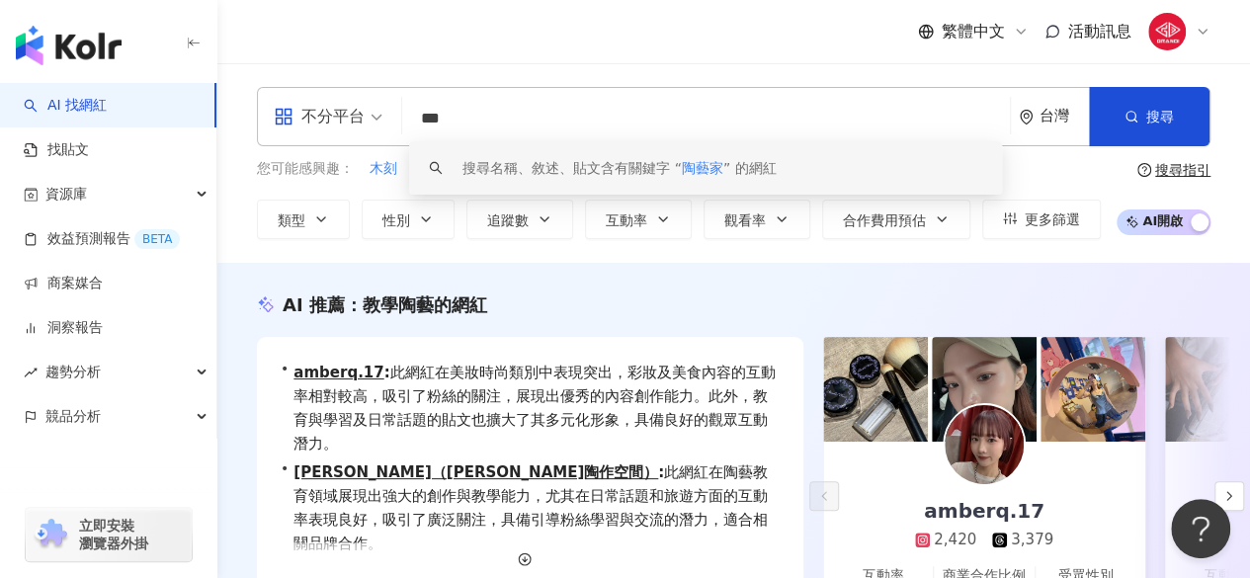
drag, startPoint x: 494, startPoint y: 117, endPoint x: 385, endPoint y: 110, distance: 108.9
click at [385, 110] on div "不分平台 *** 台灣 搜尋 keyword 搜尋名稱、敘述、貼文含有關鍵字 “ 陶藝家 ” 的網紅" at bounding box center [734, 116] width 954 height 59
paste input "**********"
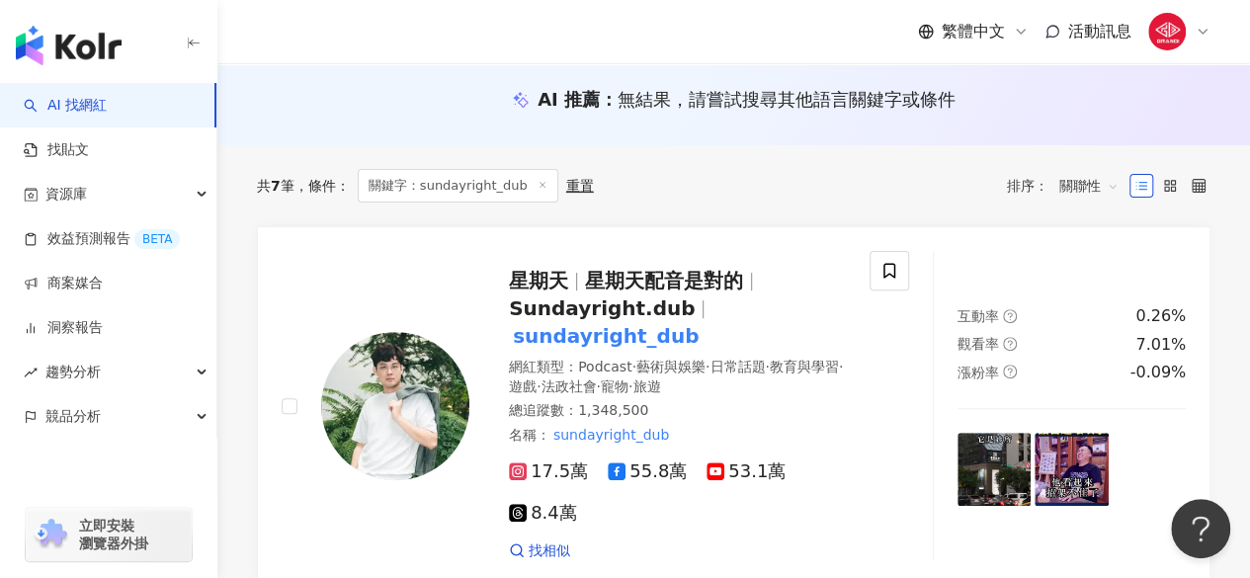
scroll to position [212, 0]
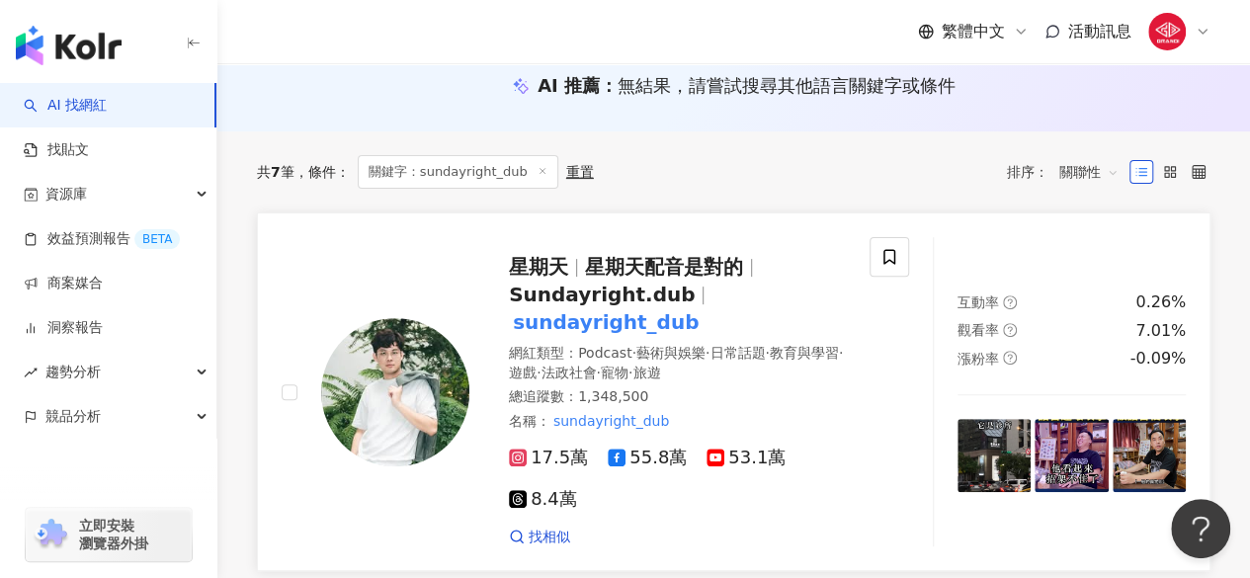
type input "**********"
click at [620, 276] on span "星期天配音是對的" at bounding box center [664, 267] width 158 height 24
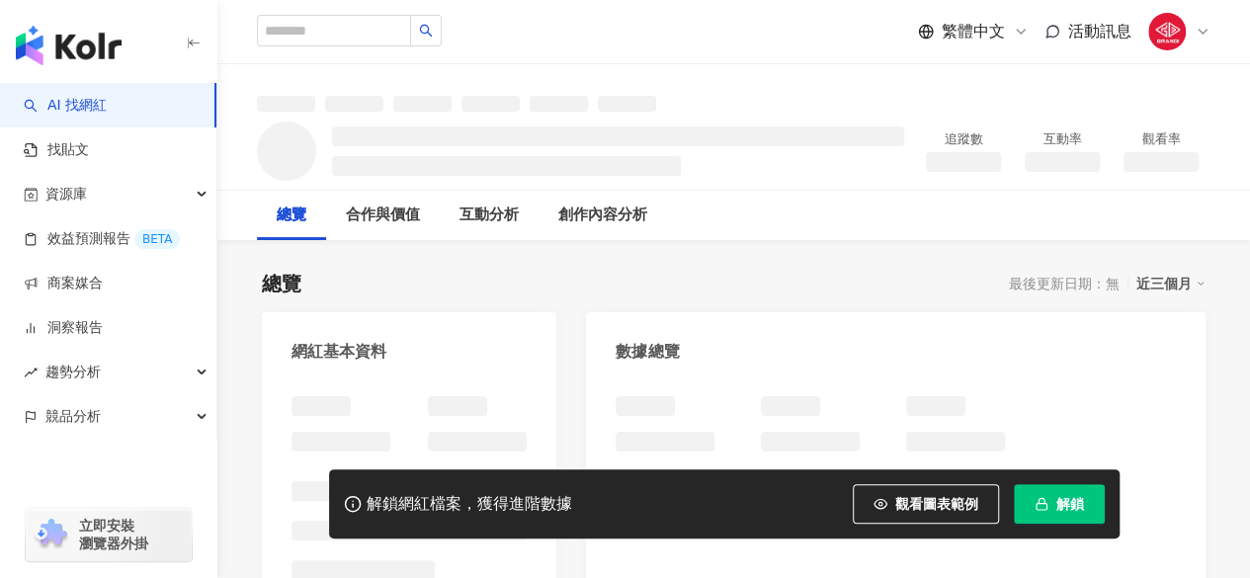
click at [1087, 497] on button "解鎖" at bounding box center [1059, 504] width 91 height 40
click at [1070, 508] on span "解鎖" at bounding box center [1071, 504] width 28 height 16
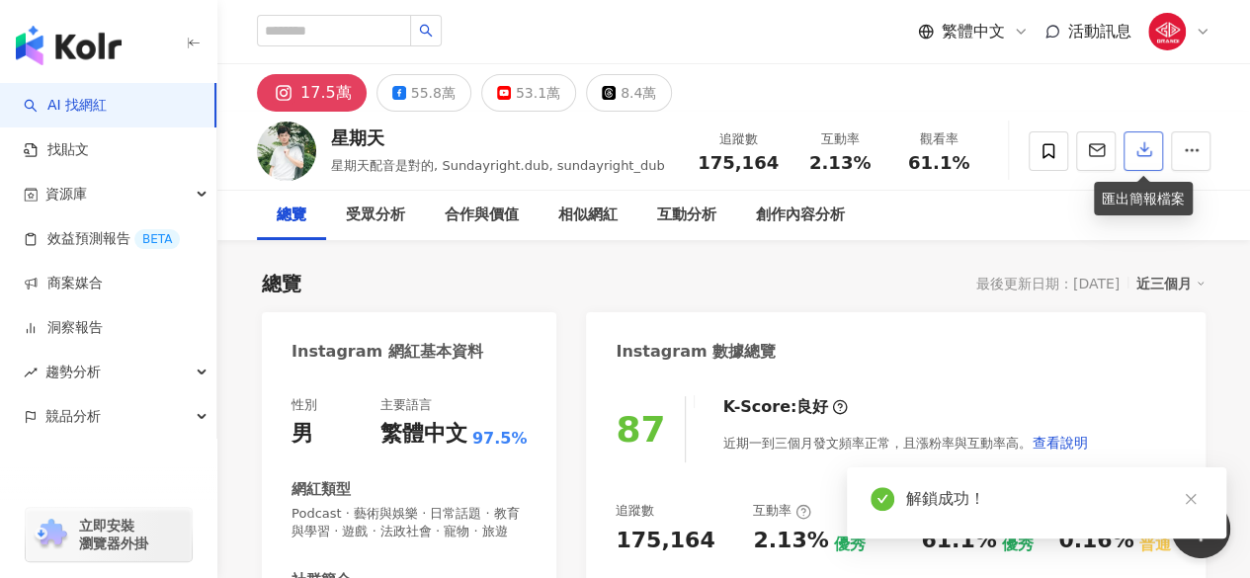
click at [1149, 149] on icon "button" at bounding box center [1145, 149] width 18 height 18
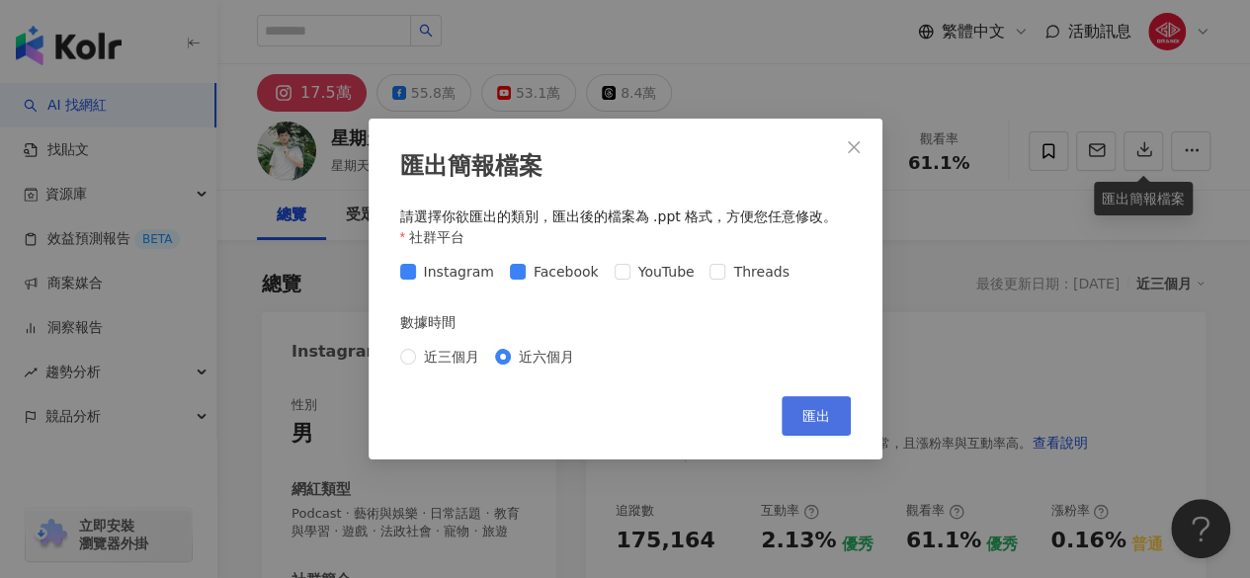
click at [828, 429] on button "匯出" at bounding box center [816, 416] width 69 height 40
click at [848, 141] on icon "close" at bounding box center [854, 147] width 16 height 16
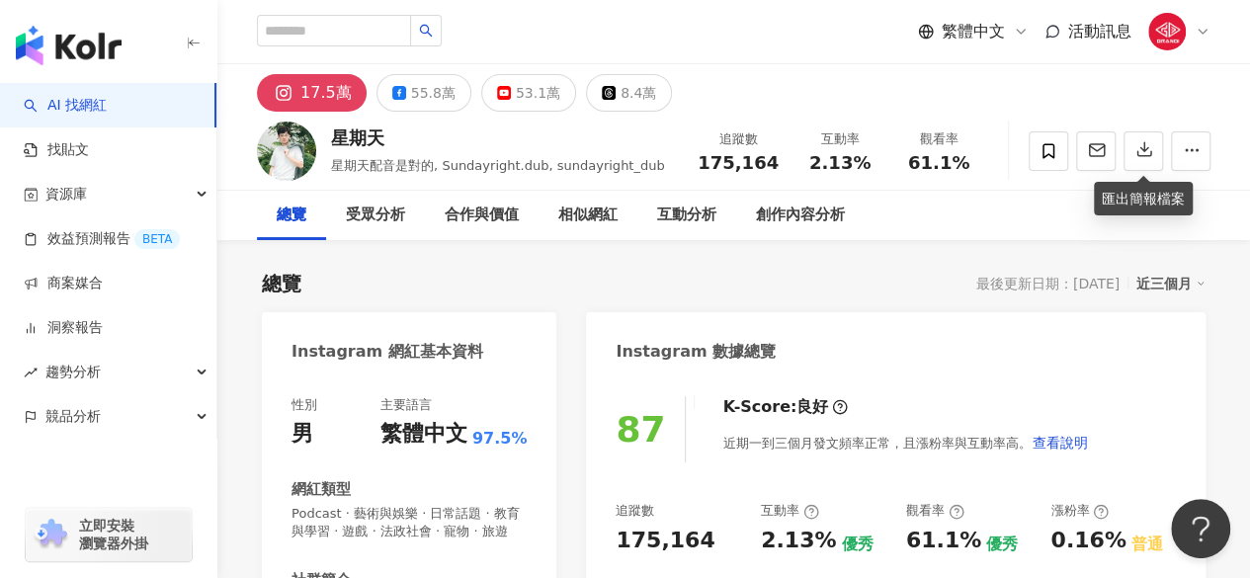
click at [387, 73] on div "17.5萬 55.8萬 53.1萬 8.4萬" at bounding box center [733, 87] width 1033 height 47
click at [405, 84] on button "55.8萬" at bounding box center [424, 93] width 95 height 38
click at [435, 108] on button "55.8萬" at bounding box center [424, 93] width 95 height 38
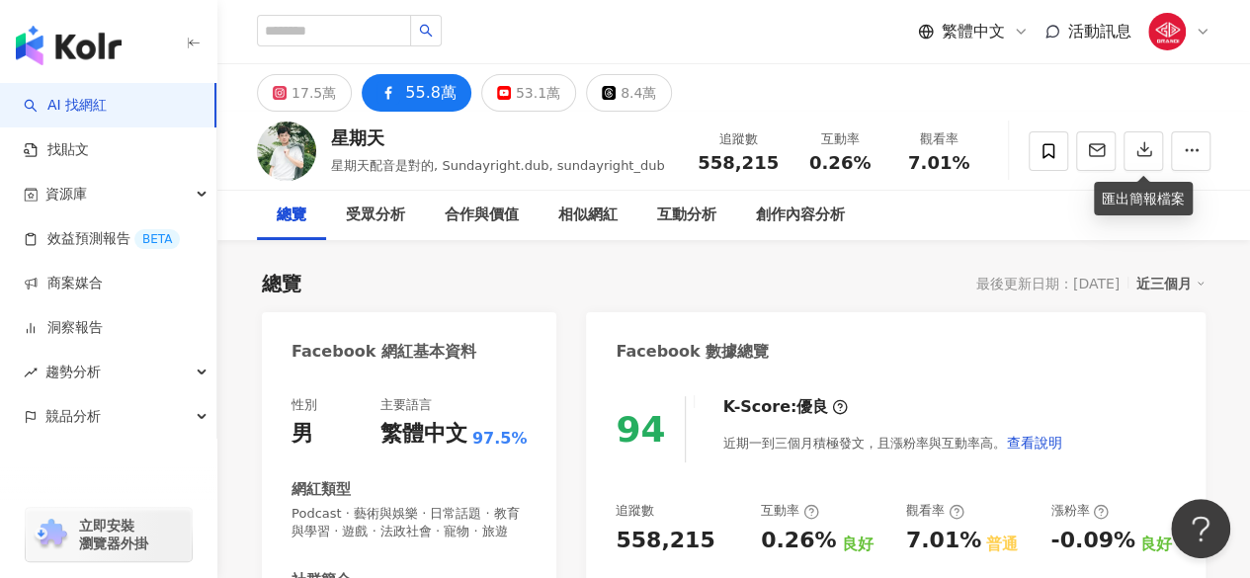
scroll to position [209, 0]
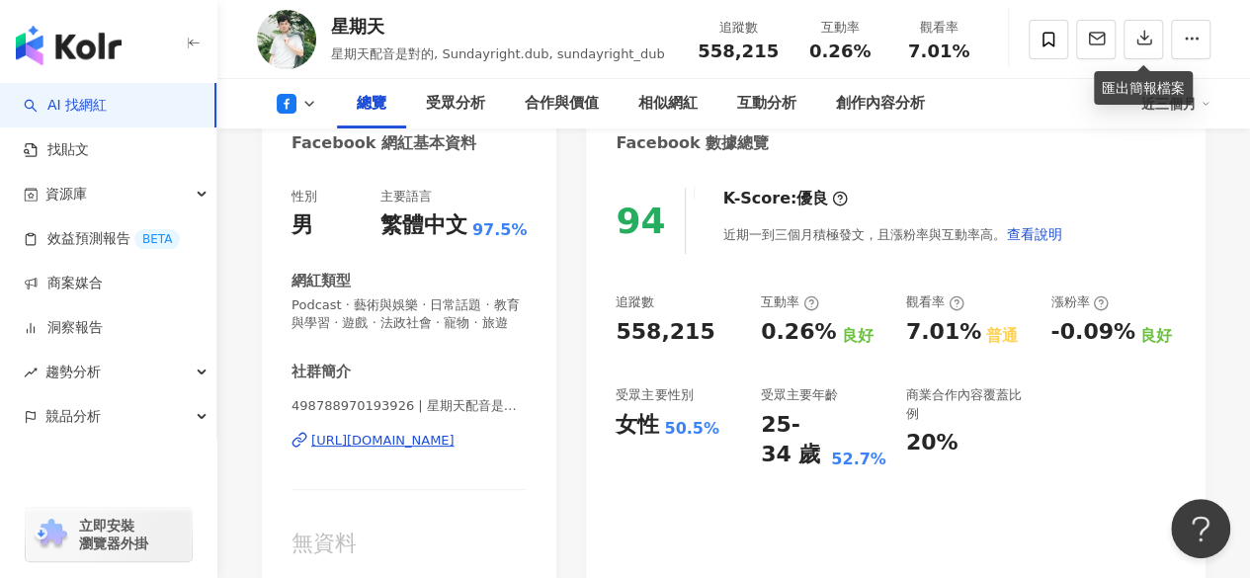
click at [431, 450] on div "https://www.facebook.com/498788970193926" at bounding box center [382, 441] width 143 height 18
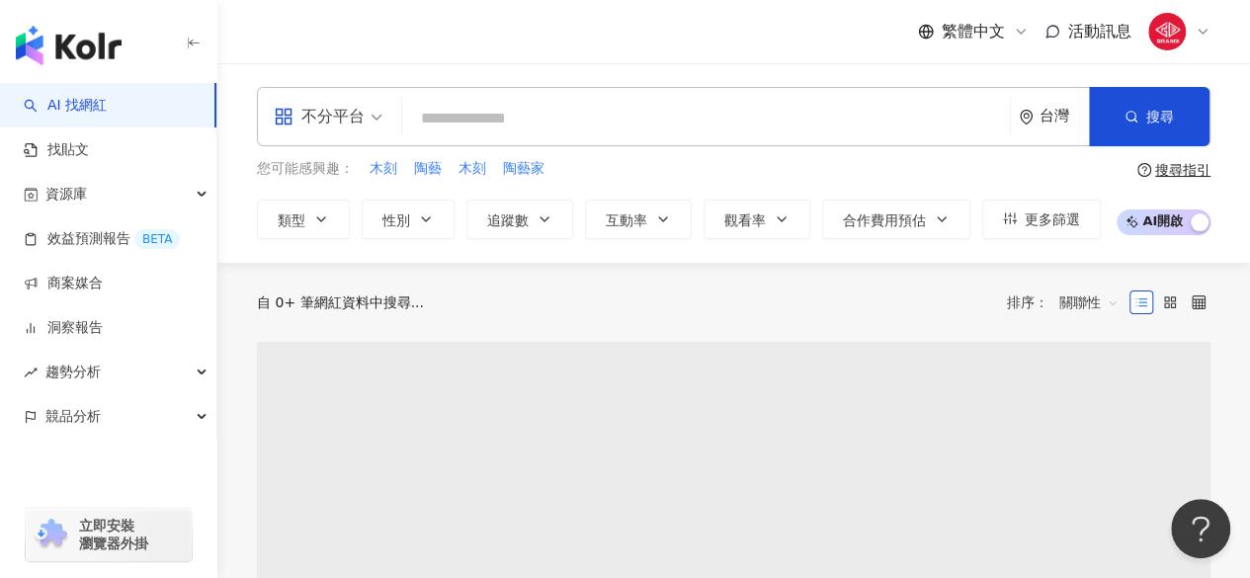
click at [512, 123] on input "search" at bounding box center [706, 119] width 592 height 38
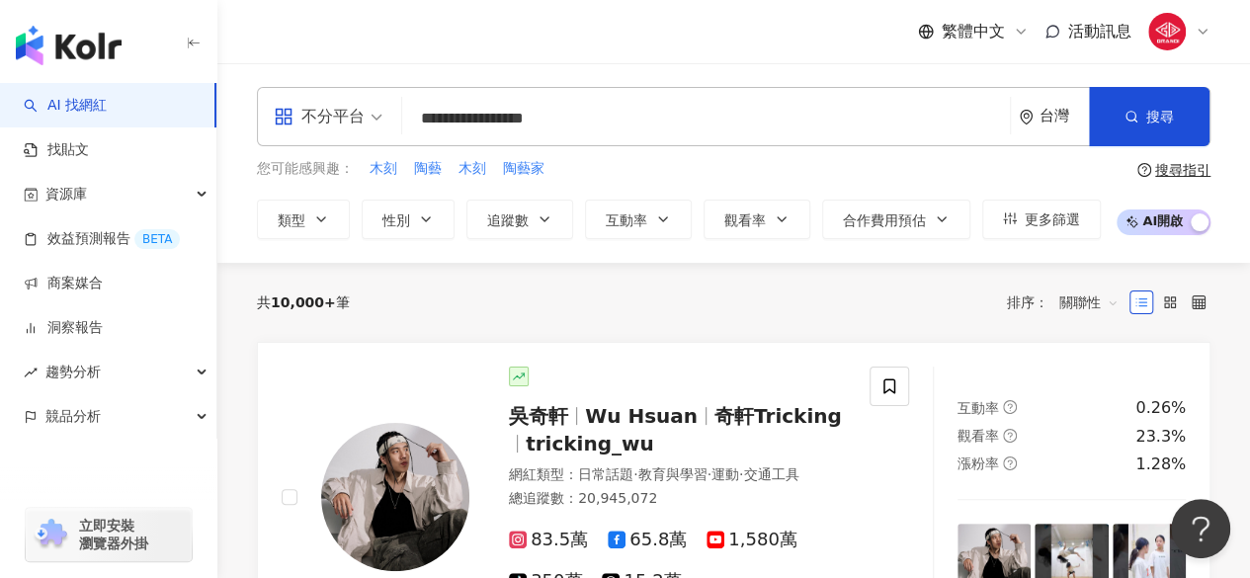
type input "**********"
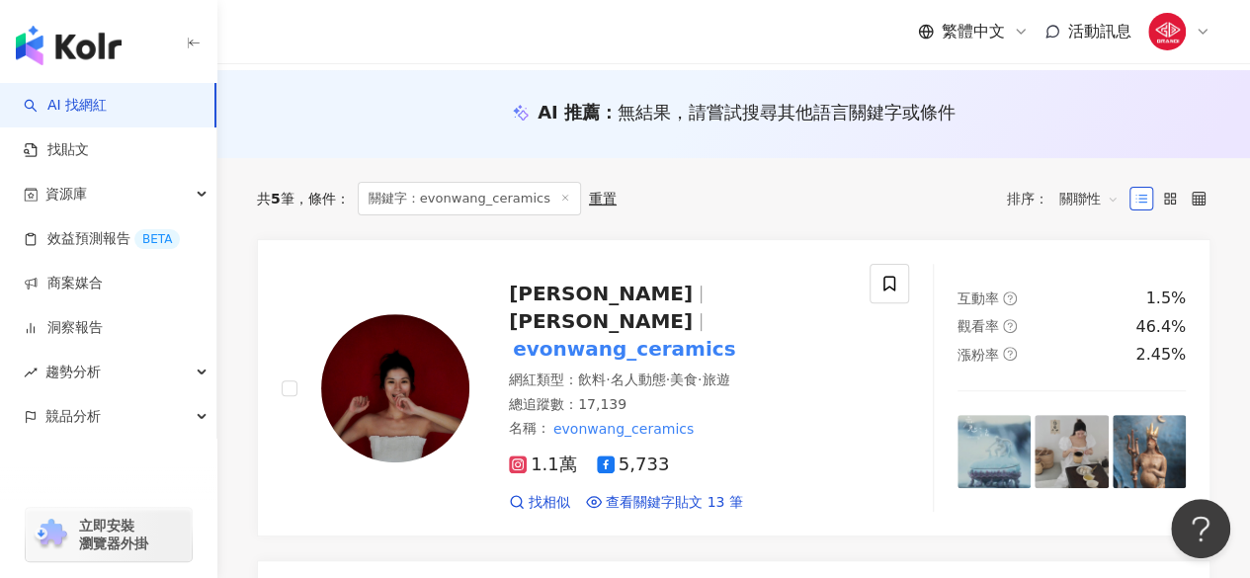
scroll to position [193, 0]
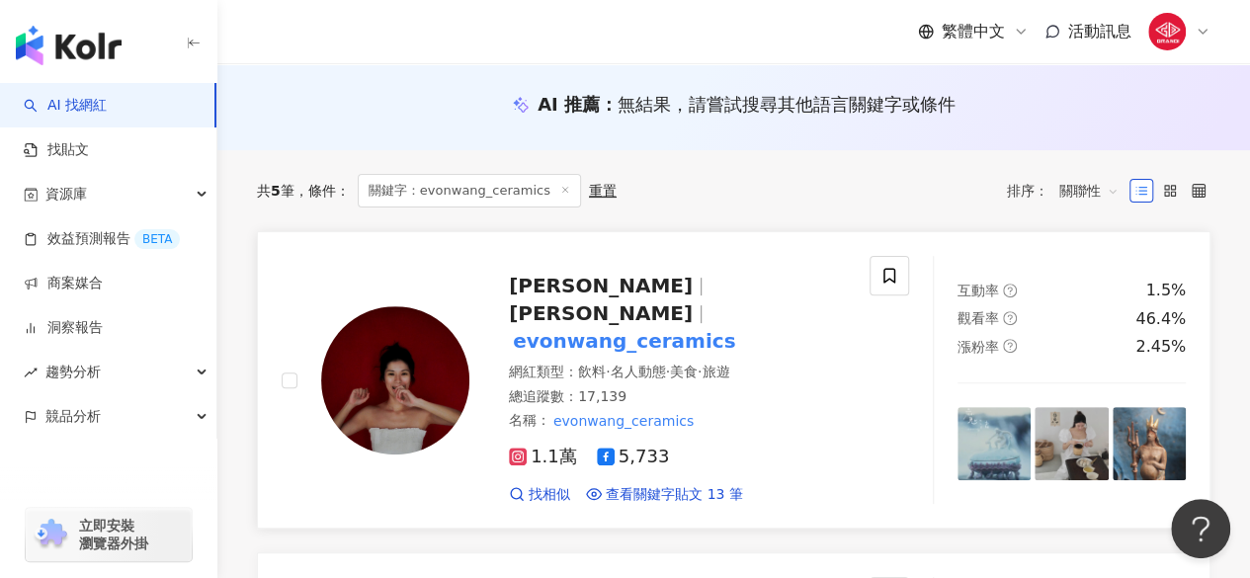
click at [532, 281] on span "[PERSON_NAME]" at bounding box center [601, 286] width 184 height 24
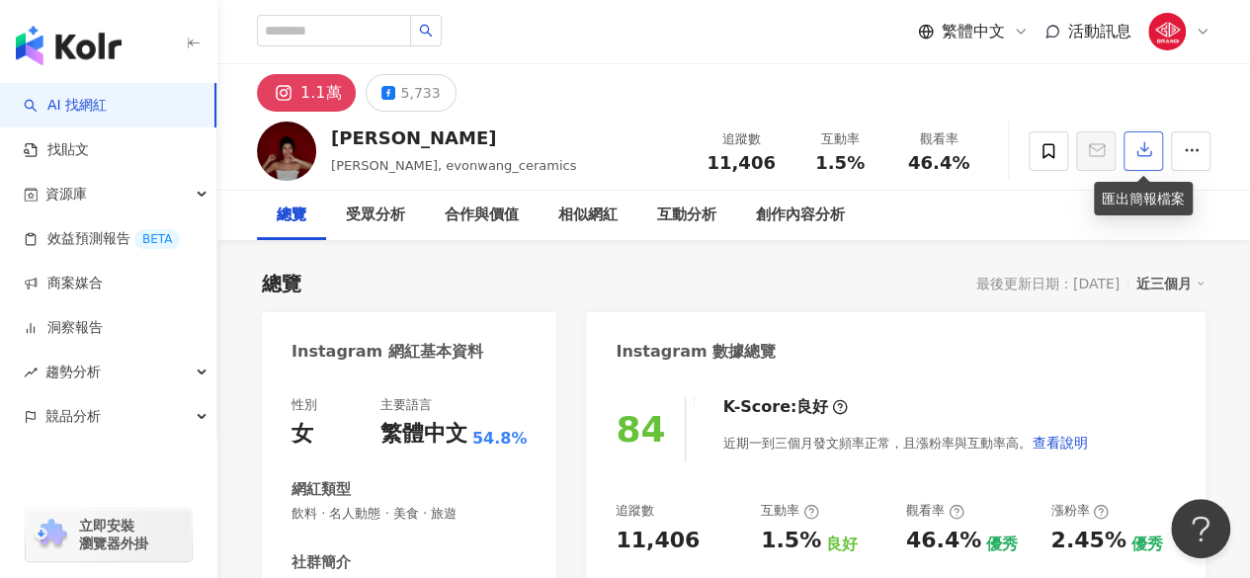
click at [1143, 156] on icon "button" at bounding box center [1145, 149] width 18 height 18
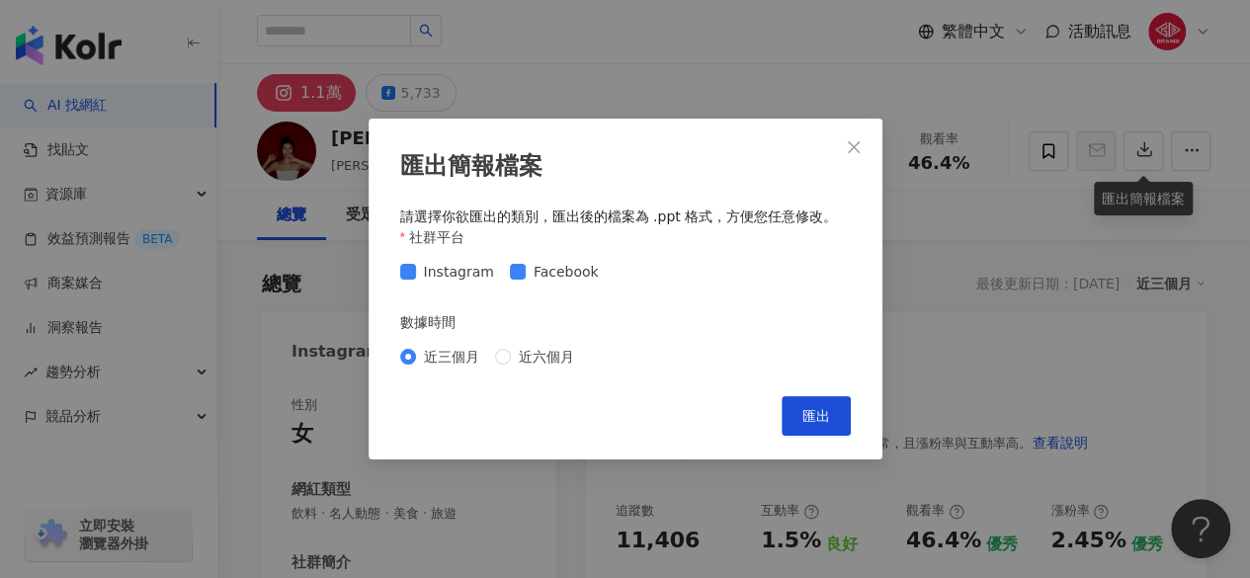
click at [505, 345] on div "近三個月 近六個月" at bounding box center [625, 357] width 451 height 32
click at [796, 409] on button "匯出" at bounding box center [816, 416] width 69 height 40
